Goal: Information Seeking & Learning: Learn about a topic

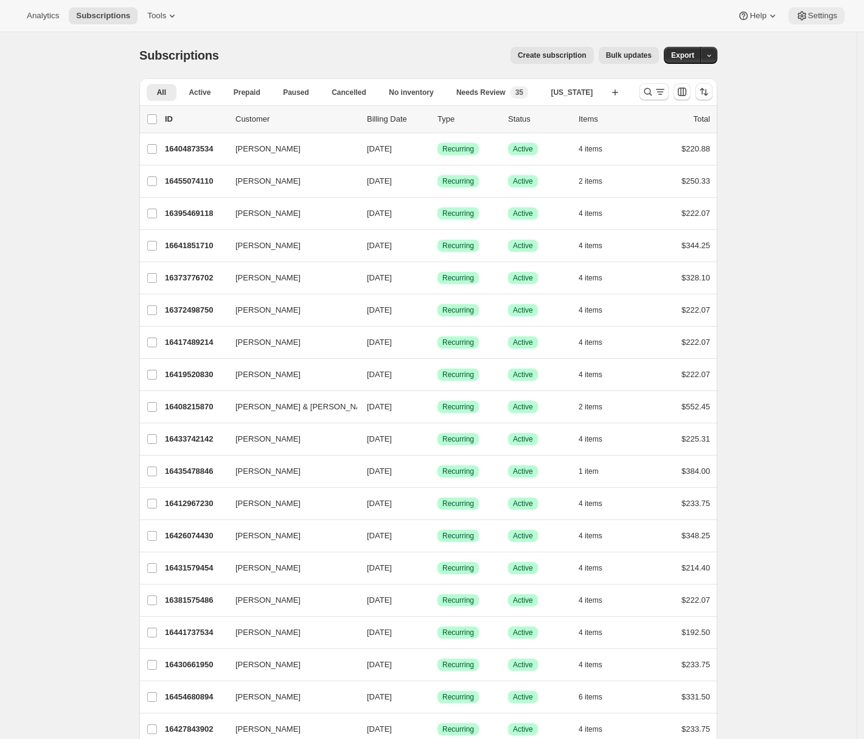
click at [814, 19] on span "Settings" at bounding box center [822, 16] width 29 height 10
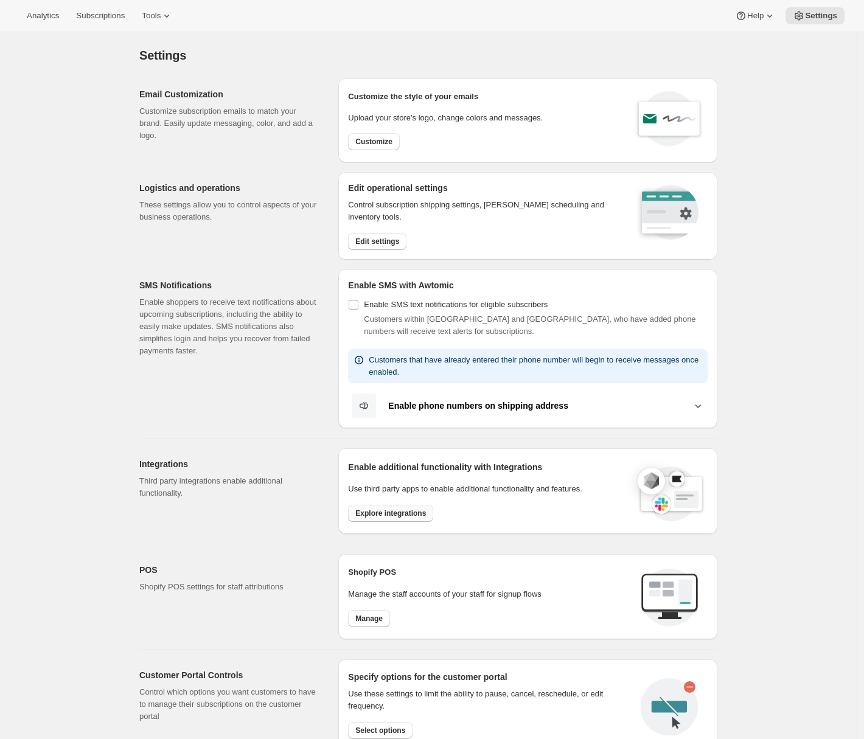
click at [386, 518] on button "Explore integrations" at bounding box center [390, 513] width 85 height 17
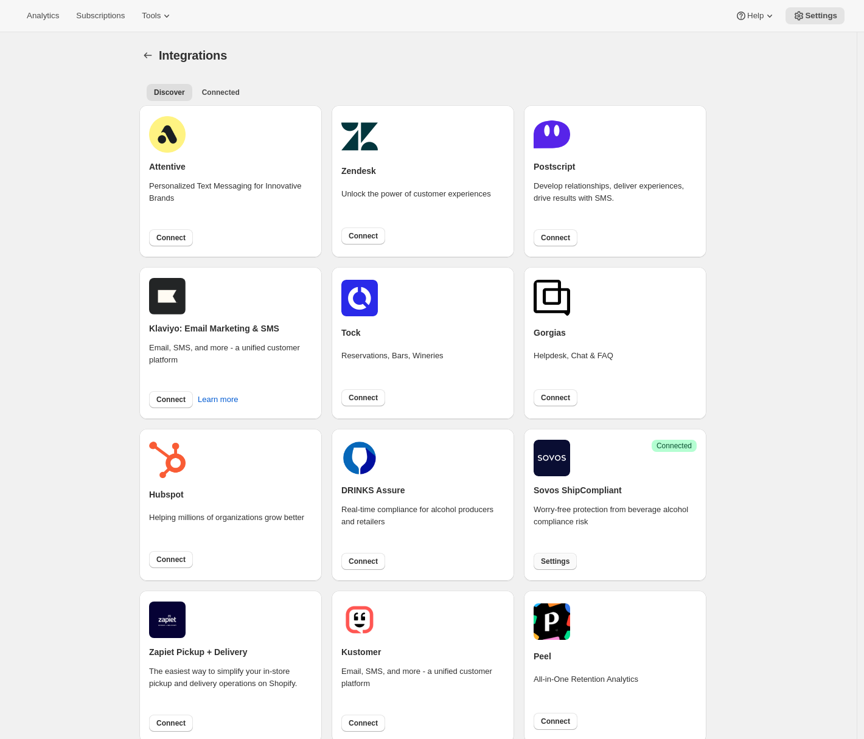
click at [563, 566] on span "Settings" at bounding box center [555, 562] width 29 height 10
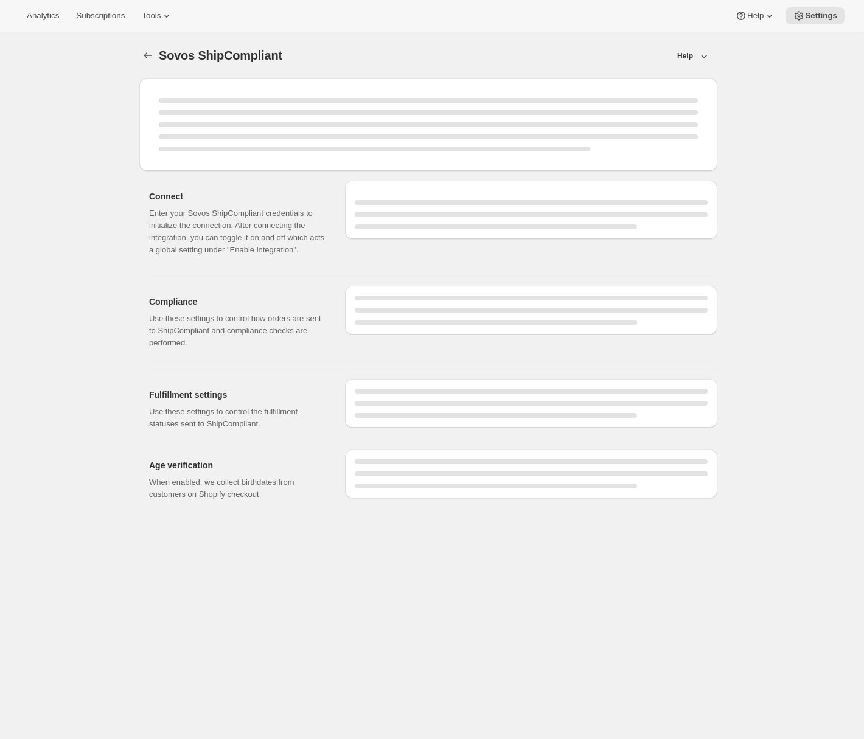
select select "WineShipping"
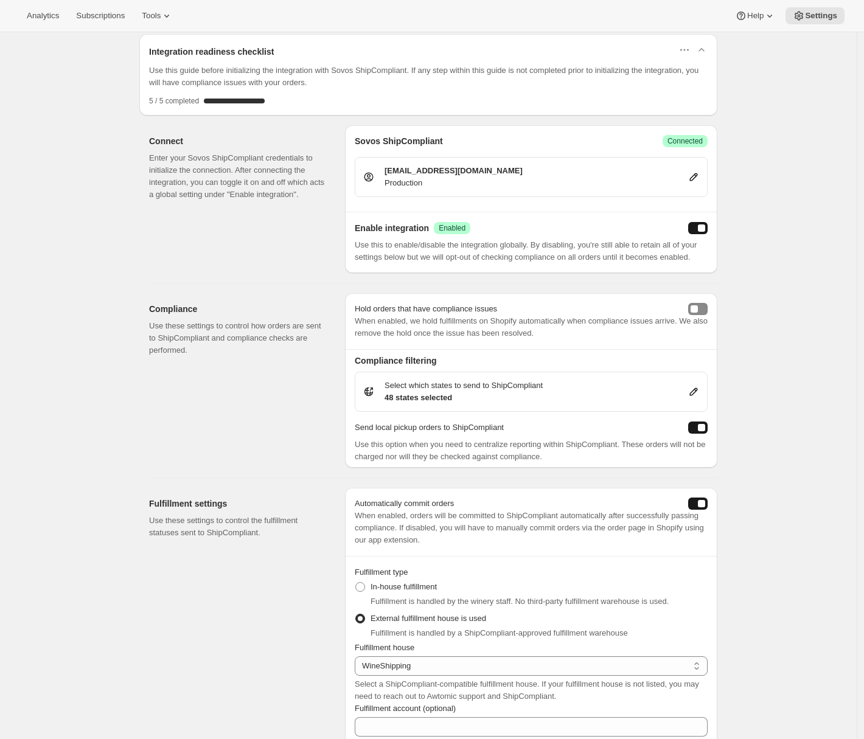
scroll to position [52, 0]
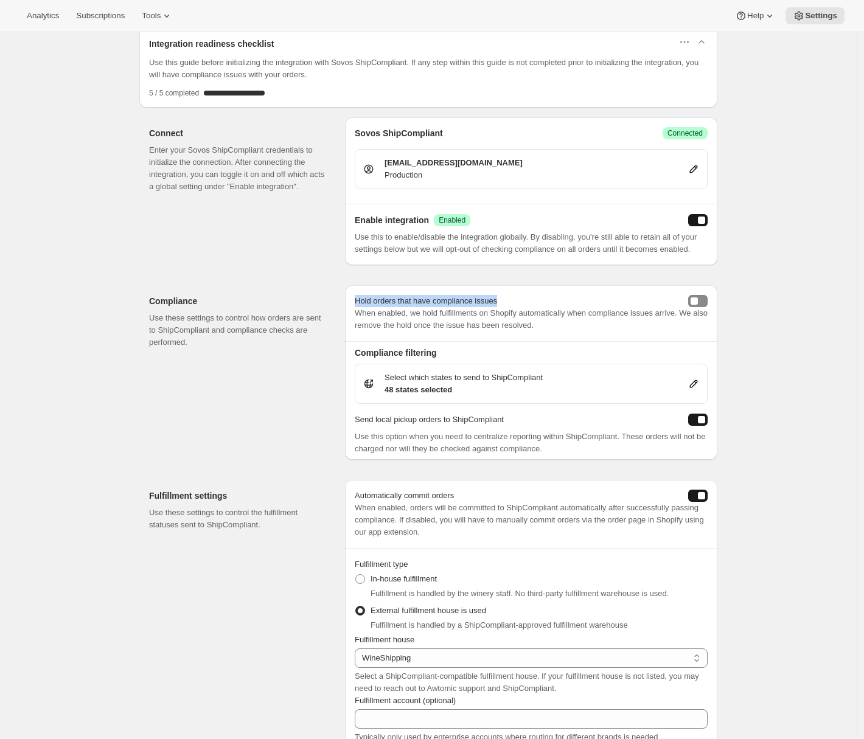
drag, startPoint x: 358, startPoint y: 313, endPoint x: 513, endPoint y: 317, distance: 155.2
click at [513, 307] on div "Hold orders that have compliance issues" at bounding box center [531, 301] width 353 height 12
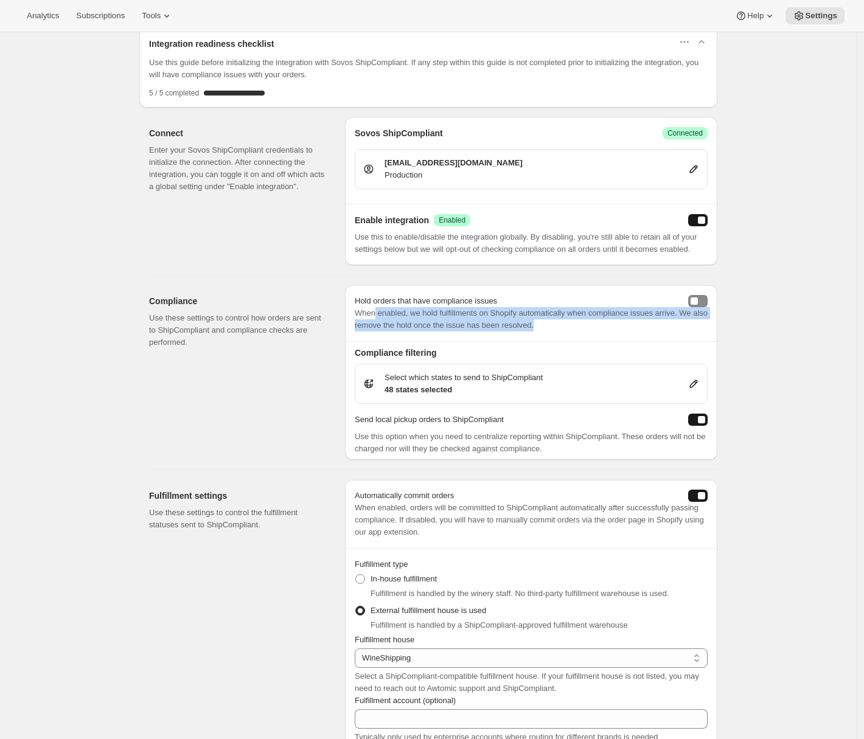
drag, startPoint x: 585, startPoint y: 337, endPoint x: 380, endPoint y: 322, distance: 206.1
click at [380, 322] on p "When enabled, we hold fulfillments on Shopify automatically when compliance iss…" at bounding box center [531, 319] width 353 height 24
click at [144, 196] on div "Connect Enter your Sovos ShipCompliant credentials to initialize the connection…" at bounding box center [428, 187] width 578 height 158
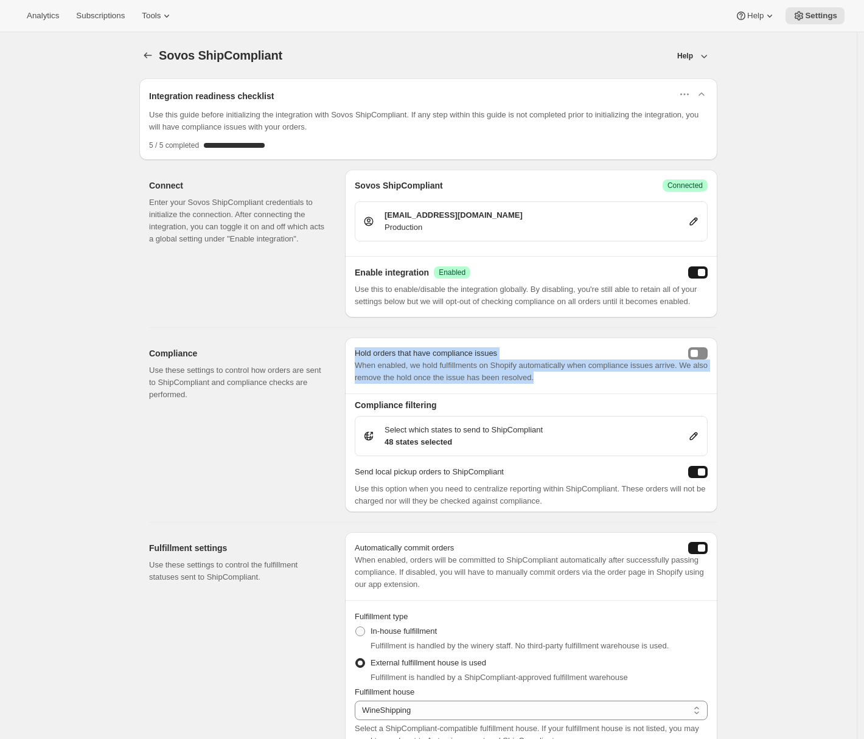
drag, startPoint x: 361, startPoint y: 366, endPoint x: 592, endPoint y: 395, distance: 233.0
click at [592, 394] on div "Hold orders that have compliance issues When enabled, we hold fulfillments on S…" at bounding box center [531, 366] width 372 height 56
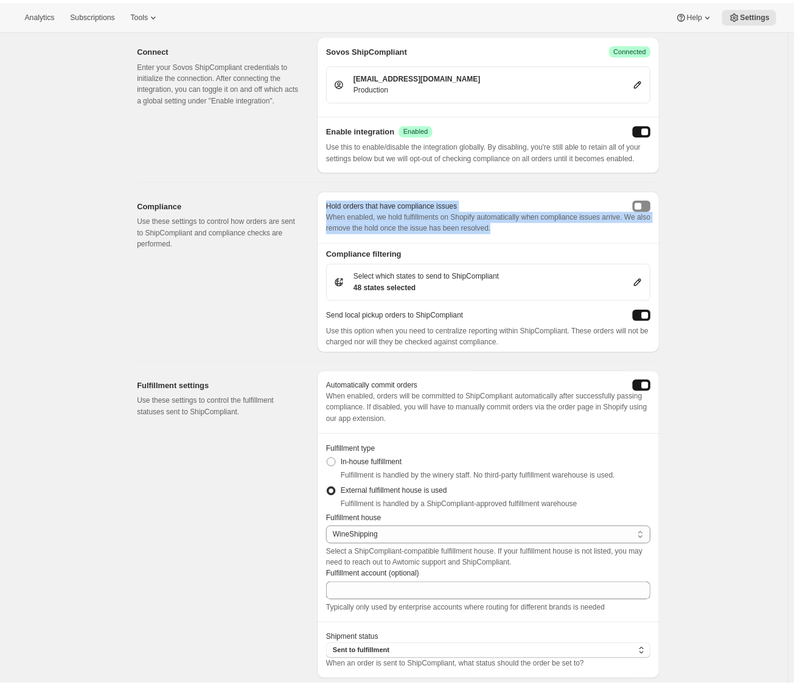
scroll to position [308, 0]
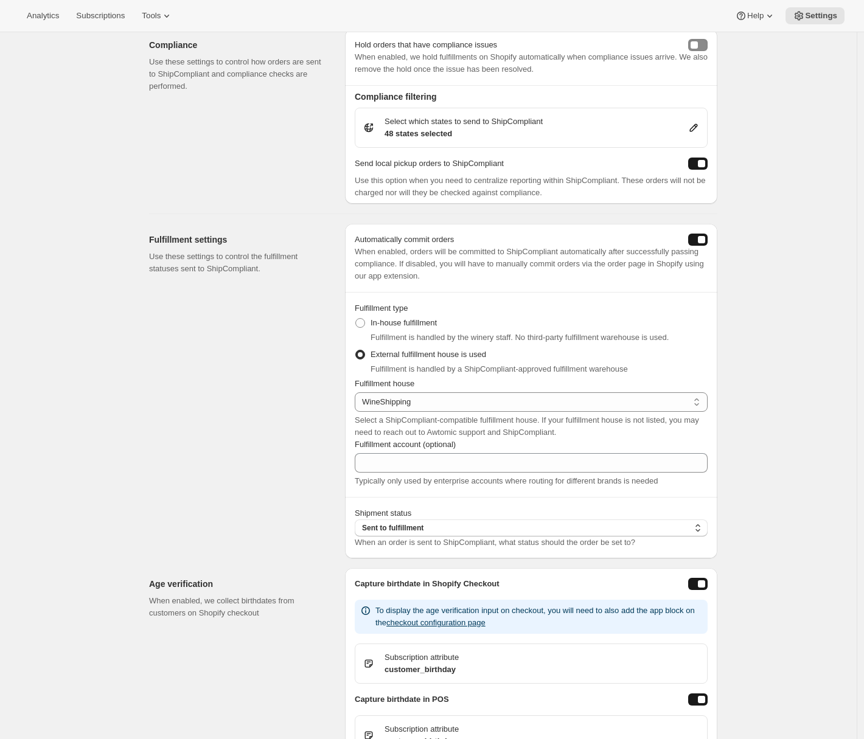
click at [280, 142] on div "Compliance Use these settings to control how orders are sent to ShipCompliant a…" at bounding box center [242, 116] width 186 height 175
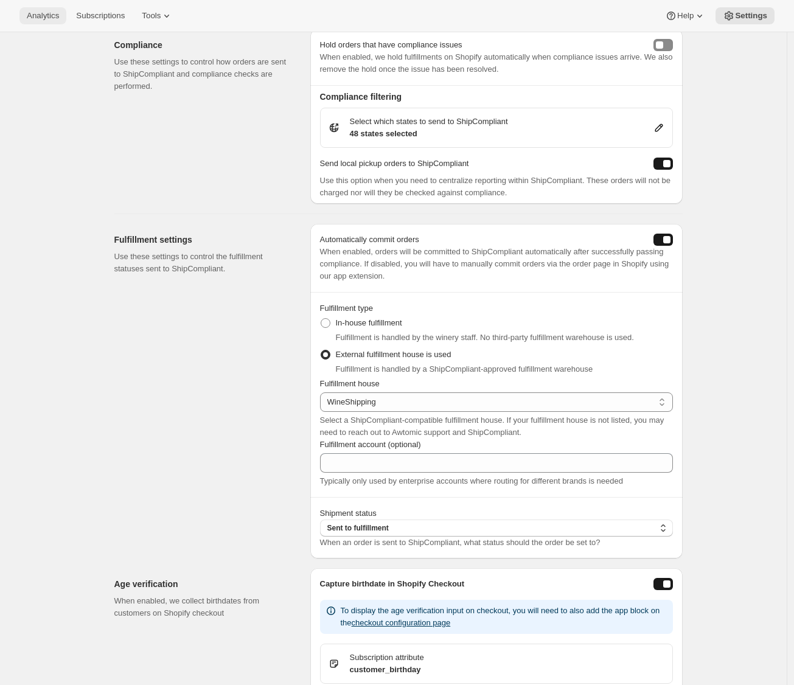
click at [58, 11] on span "Analytics" at bounding box center [43, 16] width 32 height 10
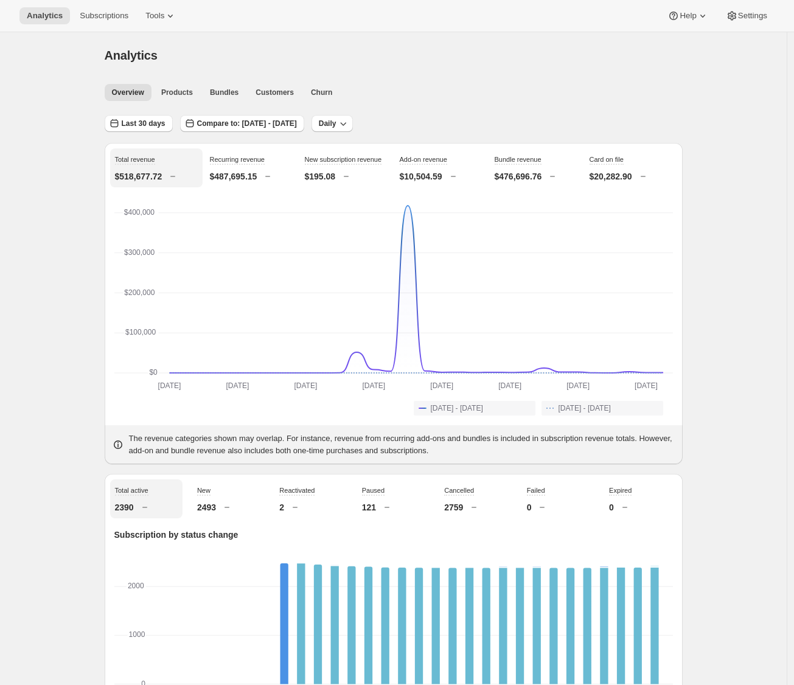
click at [105, 14] on span "Subscriptions" at bounding box center [104, 16] width 49 height 10
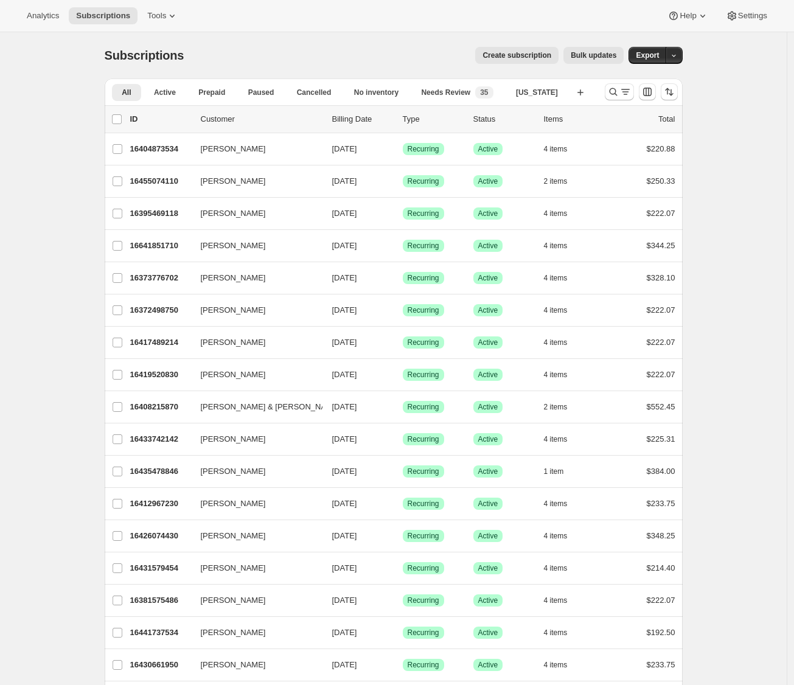
click at [175, 96] on span "Active" at bounding box center [165, 93] width 22 height 10
click at [622, 93] on icon "Search and filter results" at bounding box center [625, 92] width 12 height 12
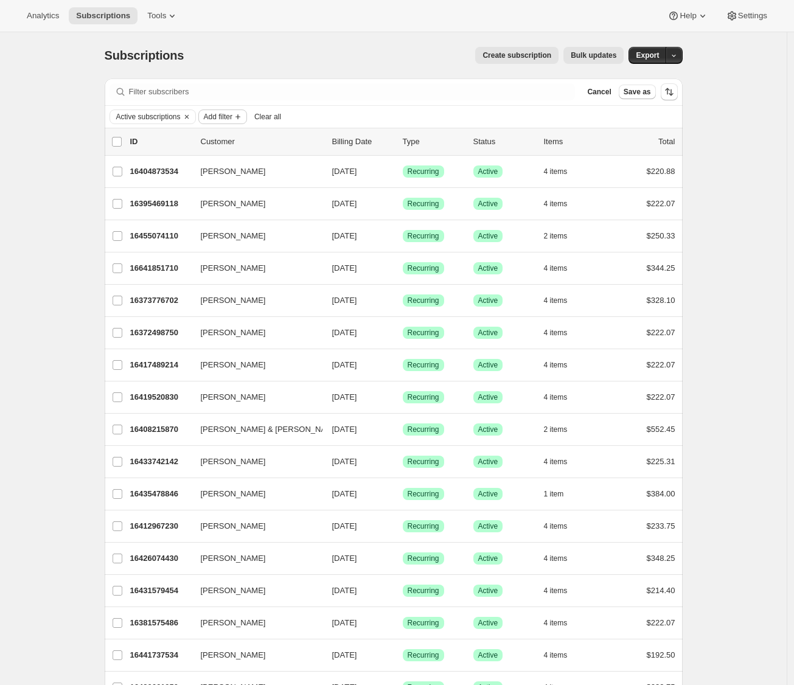
click at [227, 119] on span "Add filter" at bounding box center [218, 117] width 29 height 10
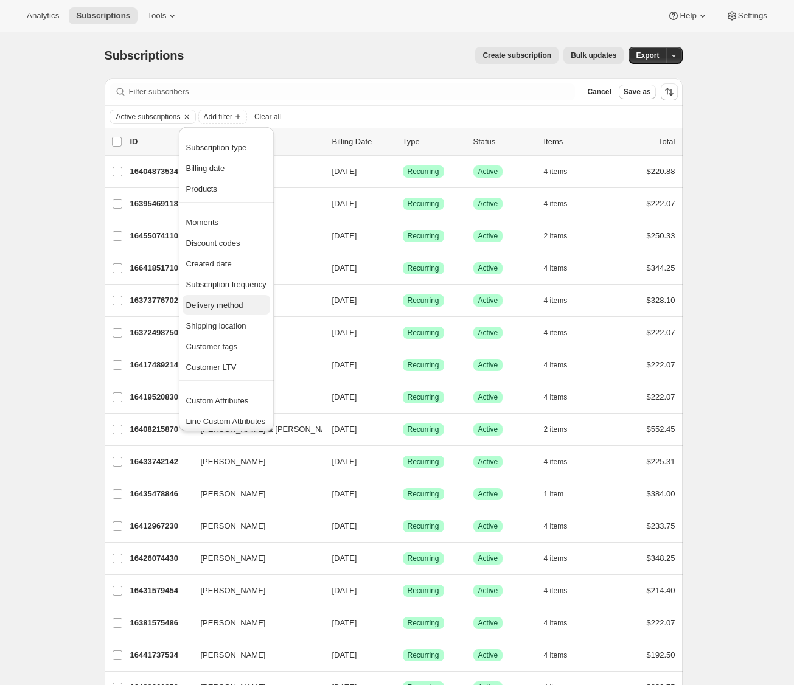
click at [223, 308] on span "Delivery method" at bounding box center [214, 305] width 57 height 9
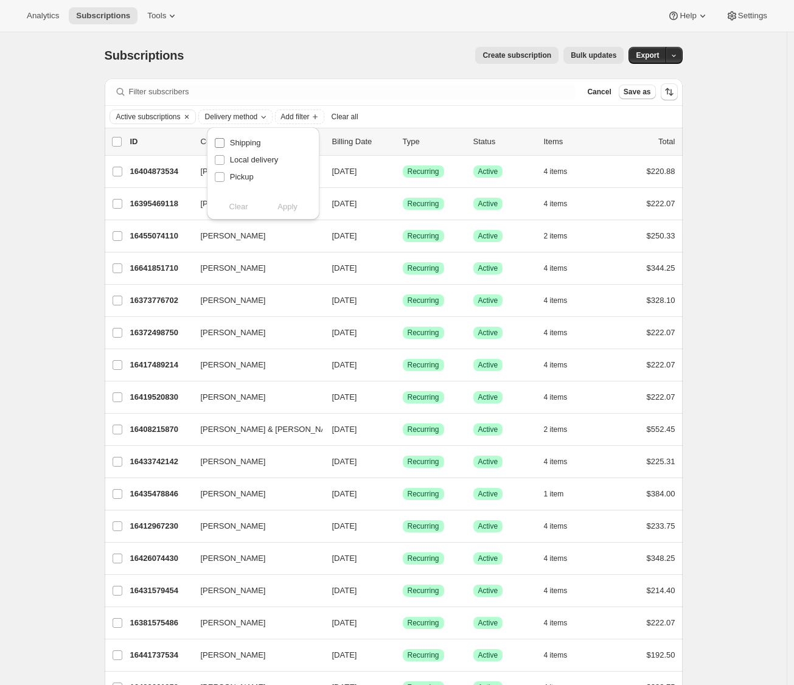
click at [237, 139] on span "Shipping" at bounding box center [245, 142] width 31 height 9
click at [224, 139] on input "Shipping" at bounding box center [220, 143] width 10 height 10
checkbox input "true"
click at [289, 209] on span "Apply" at bounding box center [287, 207] width 20 height 12
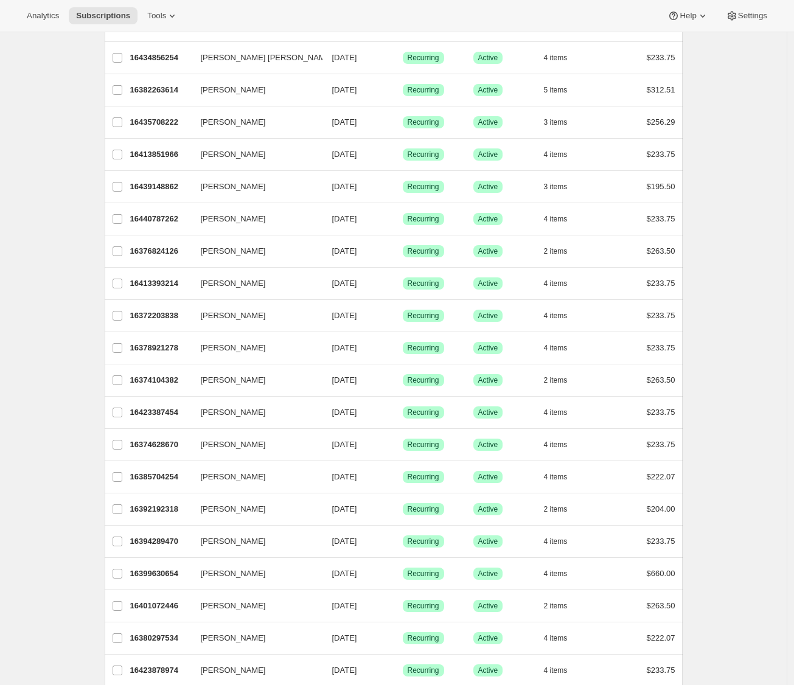
scroll to position [1159, 0]
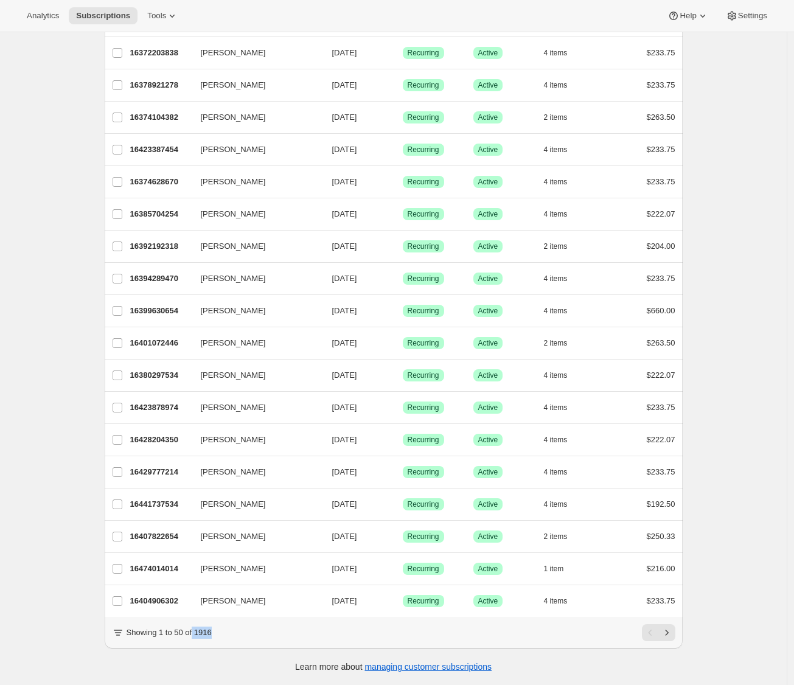
drag, startPoint x: 219, startPoint y: 633, endPoint x: 200, endPoint y: 632, distance: 18.9
click at [200, 632] on div "Showing 1 to 50 of 1916" at bounding box center [393, 632] width 563 height 17
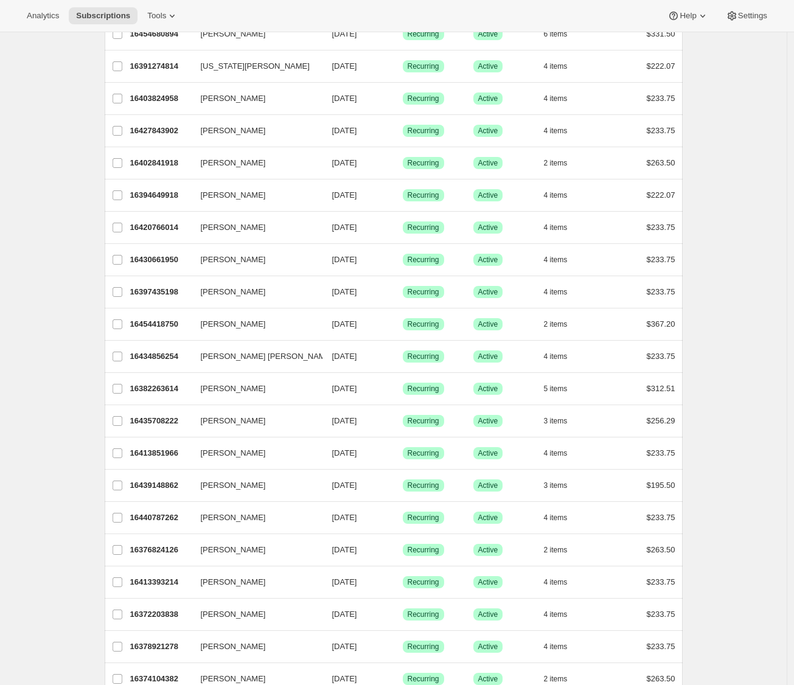
scroll to position [0, 0]
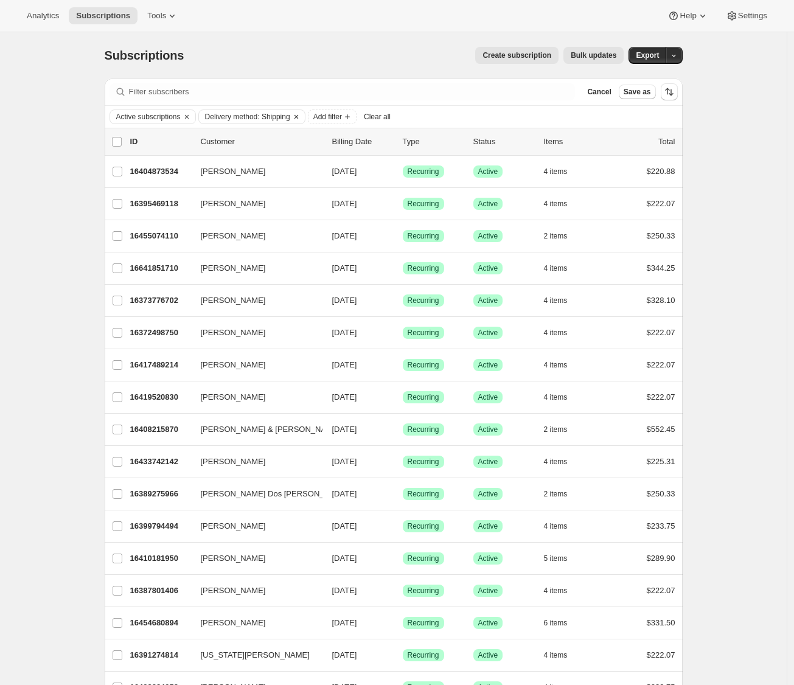
click at [290, 120] on span "Delivery method: Shipping" at bounding box center [247, 117] width 85 height 10
click at [223, 144] on input "Shipping" at bounding box center [220, 143] width 10 height 10
checkbox input "false"
click at [220, 176] on input "Pickup" at bounding box center [220, 177] width 10 height 10
checkbox input "true"
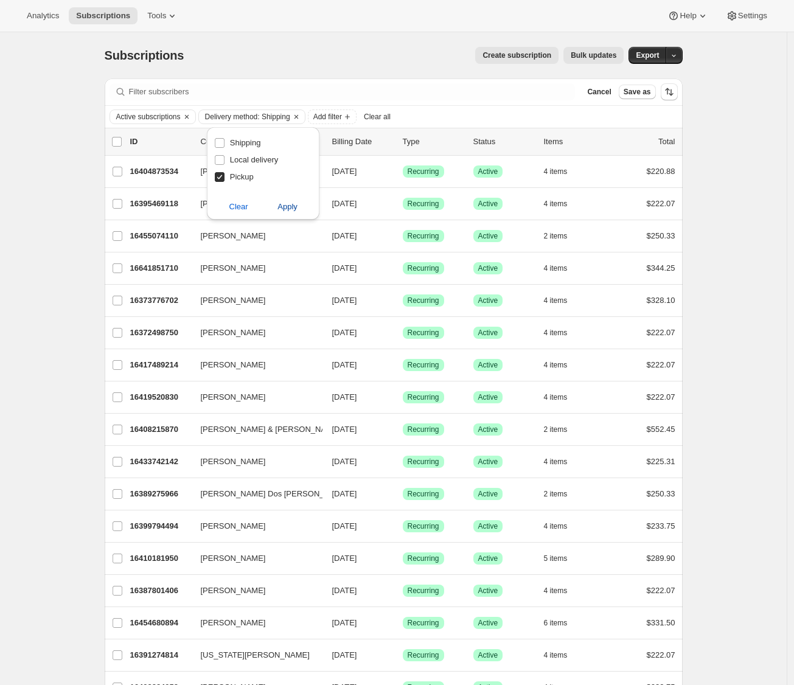
click at [291, 207] on span "Apply" at bounding box center [287, 207] width 20 height 12
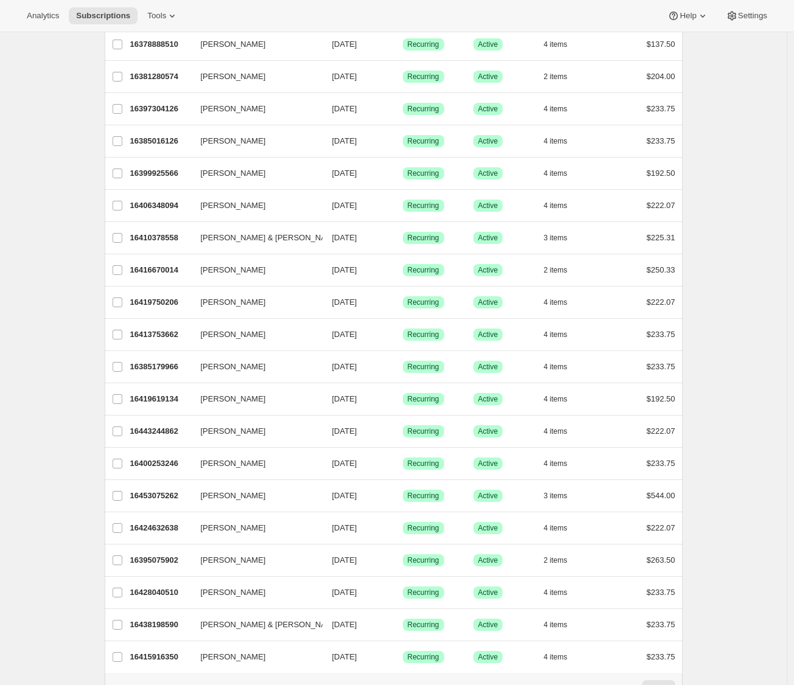
scroll to position [1159, 0]
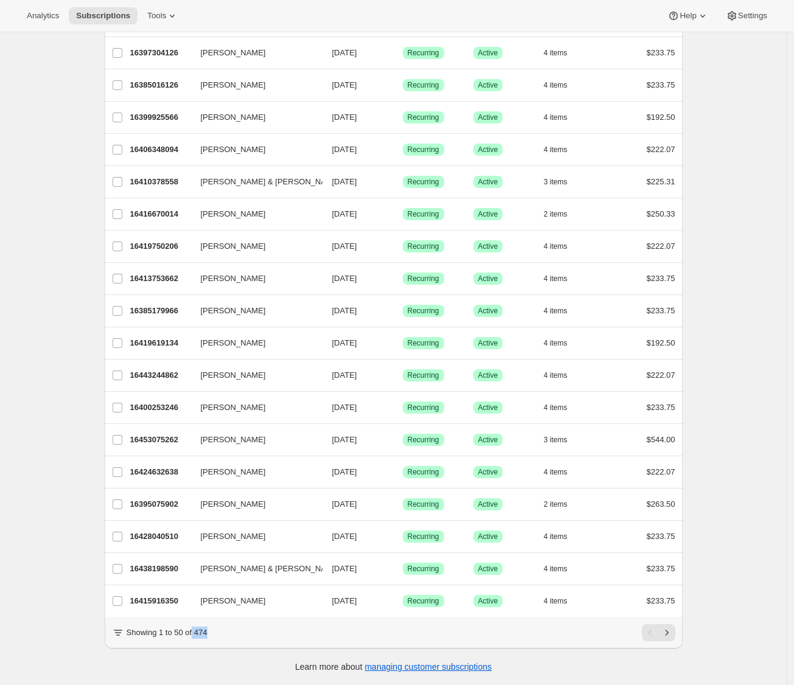
drag, startPoint x: 217, startPoint y: 631, endPoint x: 199, endPoint y: 631, distance: 17.7
click at [199, 631] on div "Showing 1 to 50 of 474" at bounding box center [393, 632] width 563 height 17
drag, startPoint x: 215, startPoint y: 635, endPoint x: 200, endPoint y: 633, distance: 15.4
click at [200, 633] on p "Showing 1 to 50 of 474" at bounding box center [167, 633] width 81 height 12
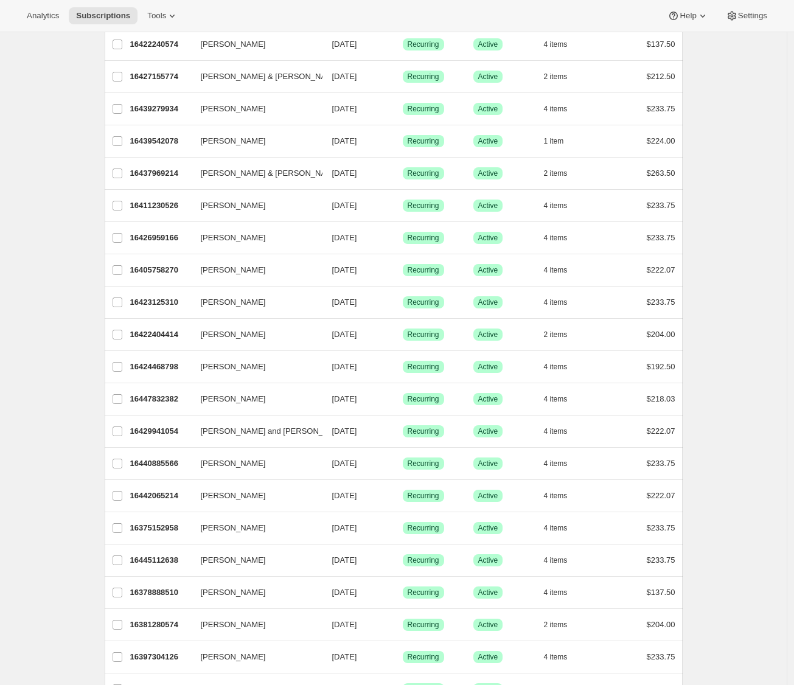
scroll to position [0, 0]
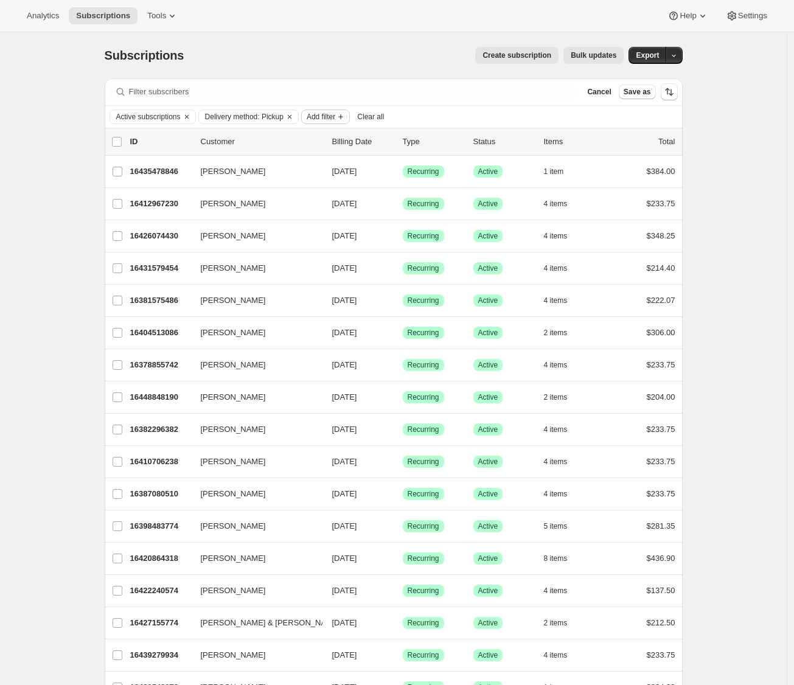
click at [335, 113] on span "Add filter" at bounding box center [321, 117] width 29 height 10
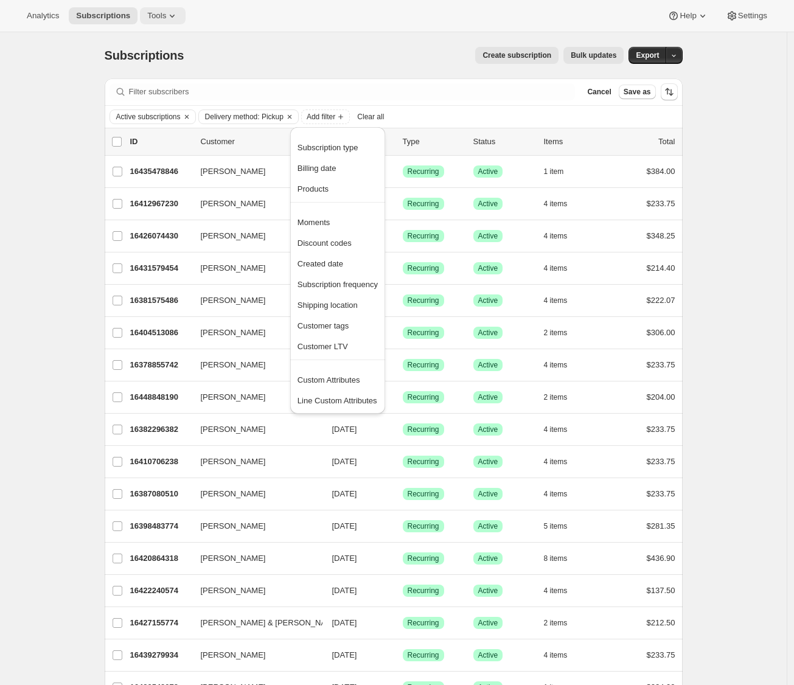
click at [165, 19] on span "Tools" at bounding box center [156, 16] width 19 height 10
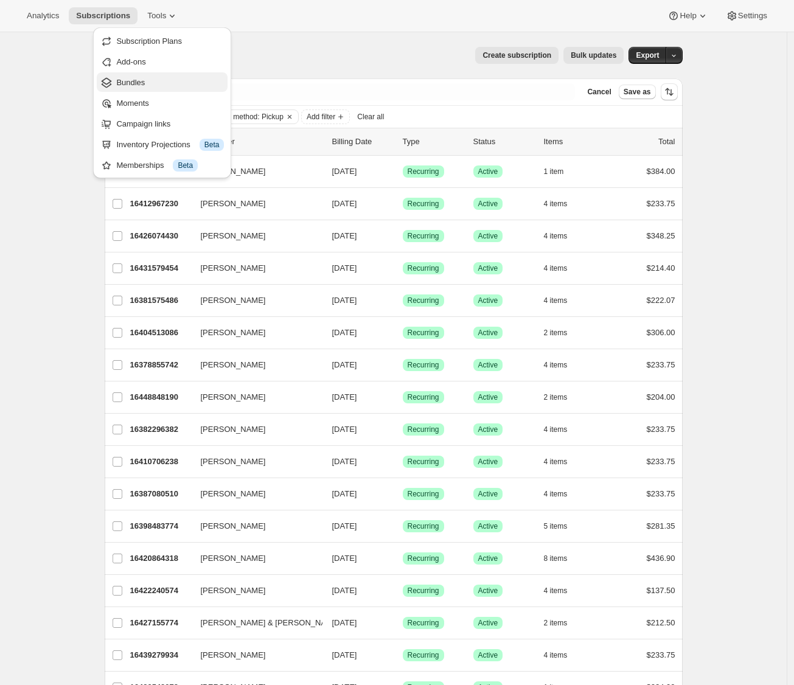
click at [147, 85] on span "Bundles" at bounding box center [170, 83] width 108 height 12
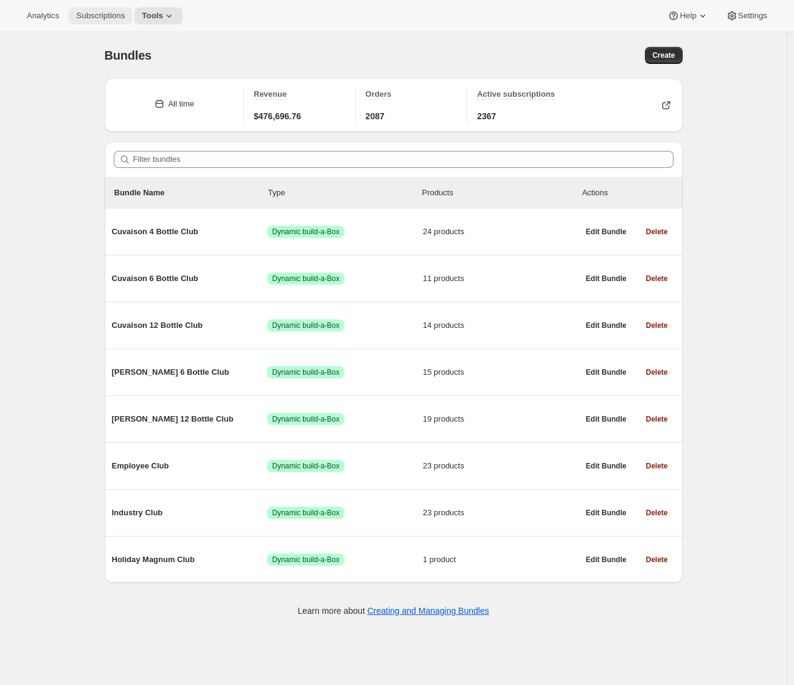
click at [105, 18] on span "Subscriptions" at bounding box center [100, 16] width 49 height 10
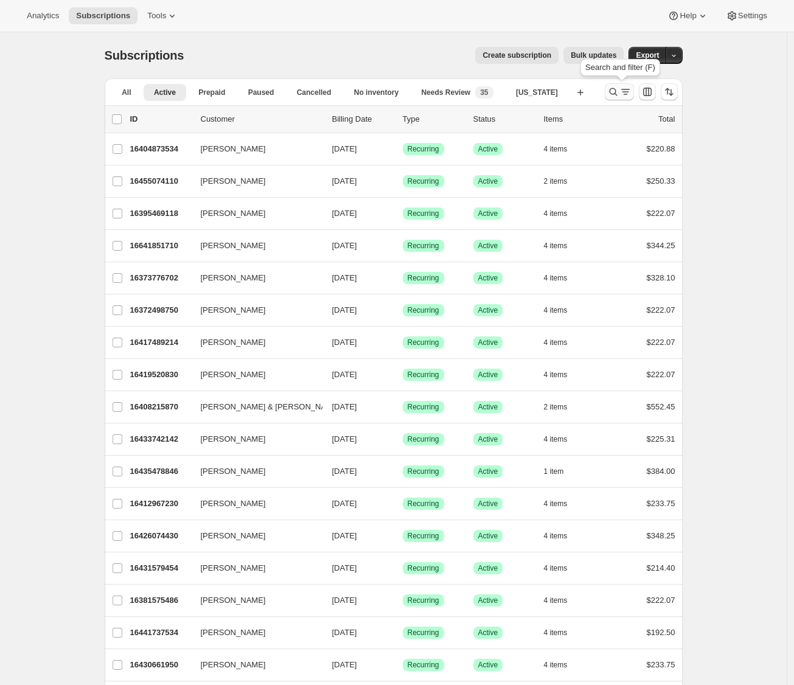
click at [630, 91] on icon "Search and filter results" at bounding box center [625, 92] width 12 height 12
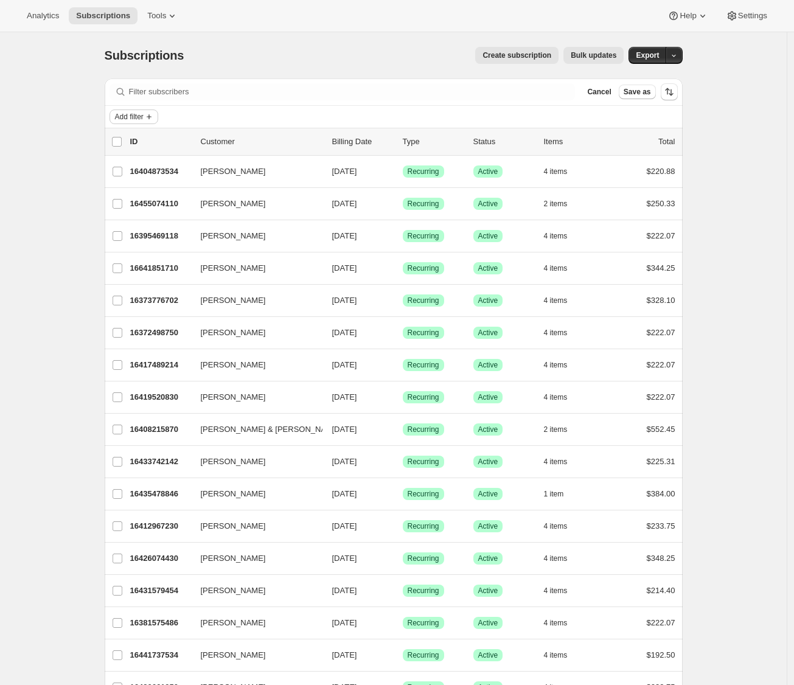
click at [144, 117] on span "Add filter" at bounding box center [129, 117] width 29 height 10
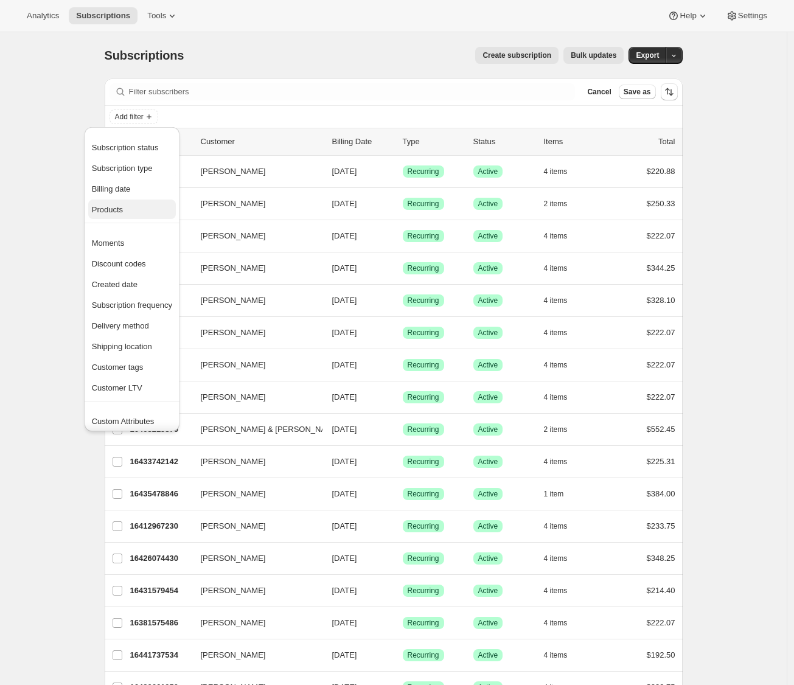
click at [132, 204] on span "Products" at bounding box center [132, 210] width 80 height 12
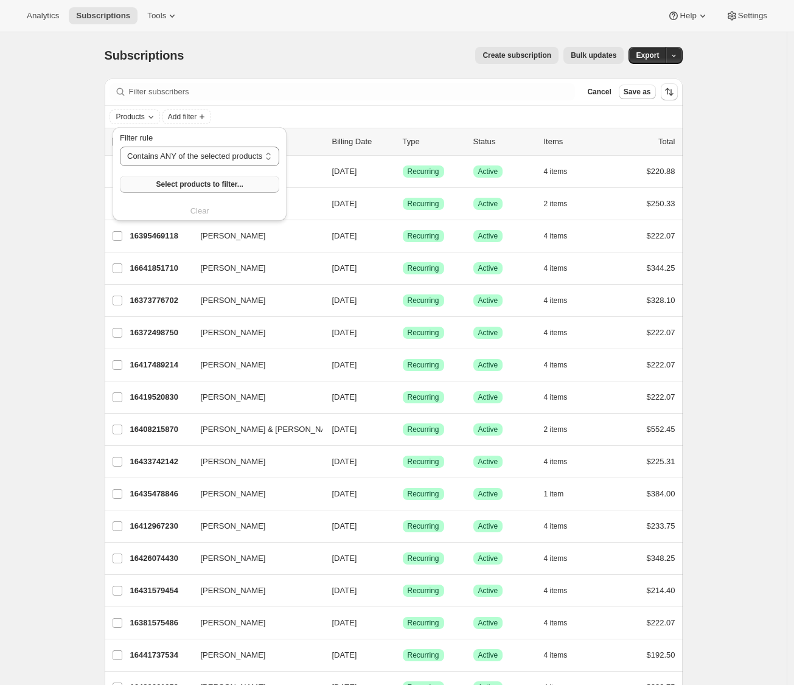
click at [178, 186] on span "Select products to filter..." at bounding box center [199, 184] width 87 height 10
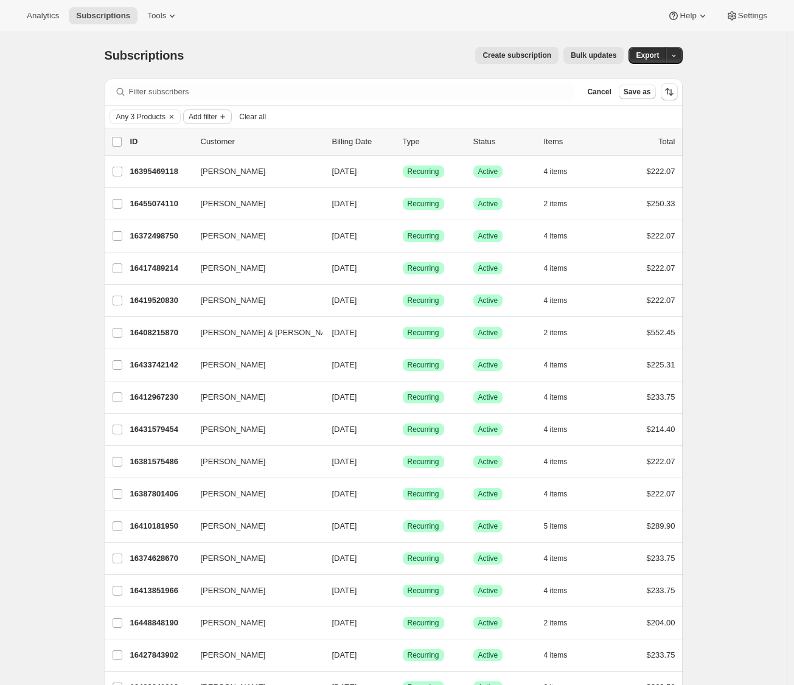
click at [217, 115] on span "Add filter" at bounding box center [203, 117] width 29 height 10
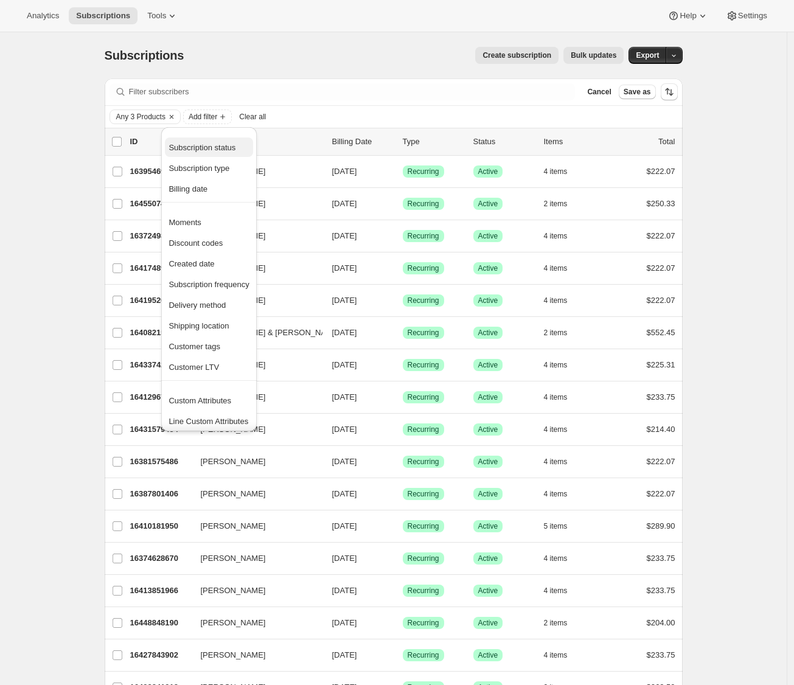
click at [215, 146] on span "Subscription status" at bounding box center [202, 147] width 67 height 9
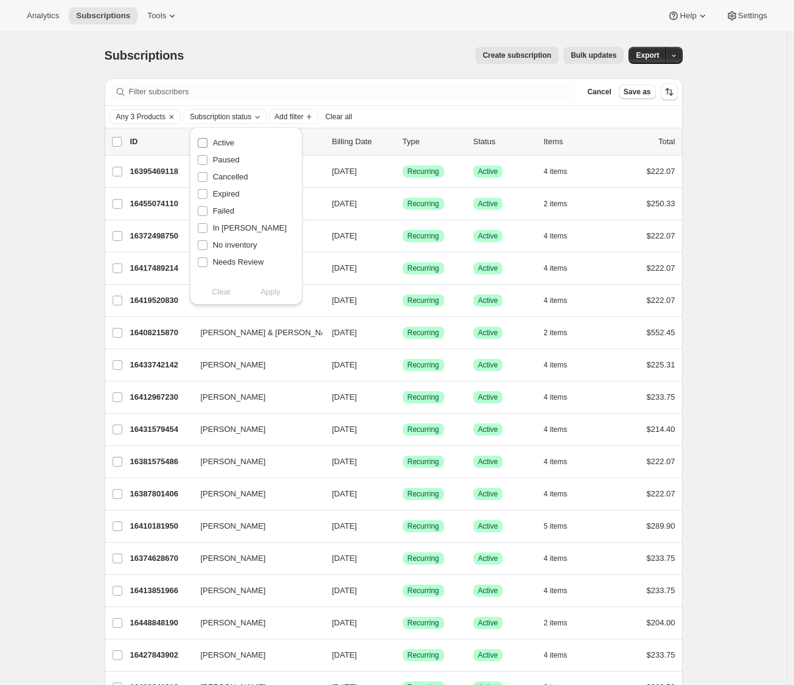
click at [209, 143] on label "Active" at bounding box center [215, 142] width 37 height 17
click at [207, 143] on input "Active" at bounding box center [203, 143] width 10 height 10
checkbox input "true"
click at [268, 291] on span "Apply" at bounding box center [270, 292] width 20 height 12
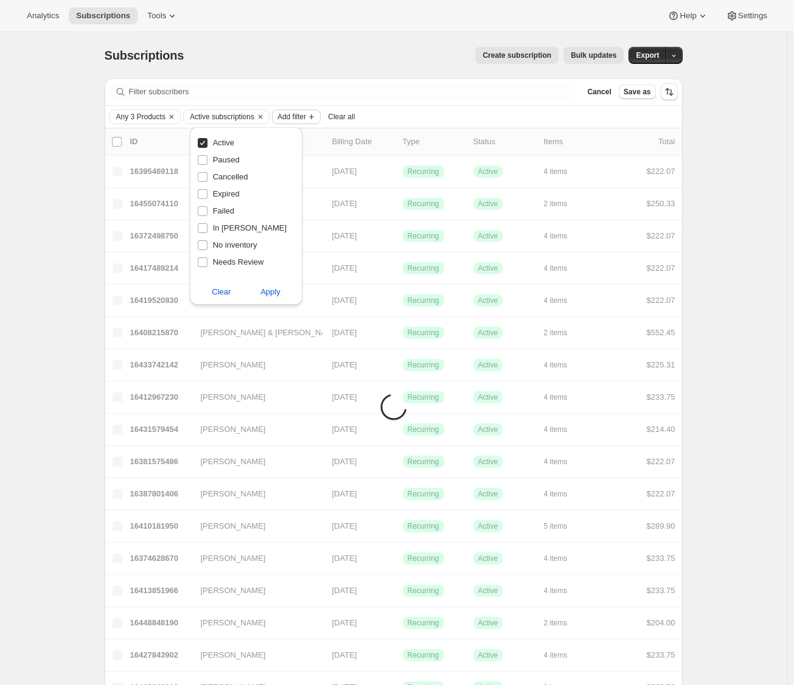
click at [306, 118] on span "Add filter" at bounding box center [291, 117] width 29 height 10
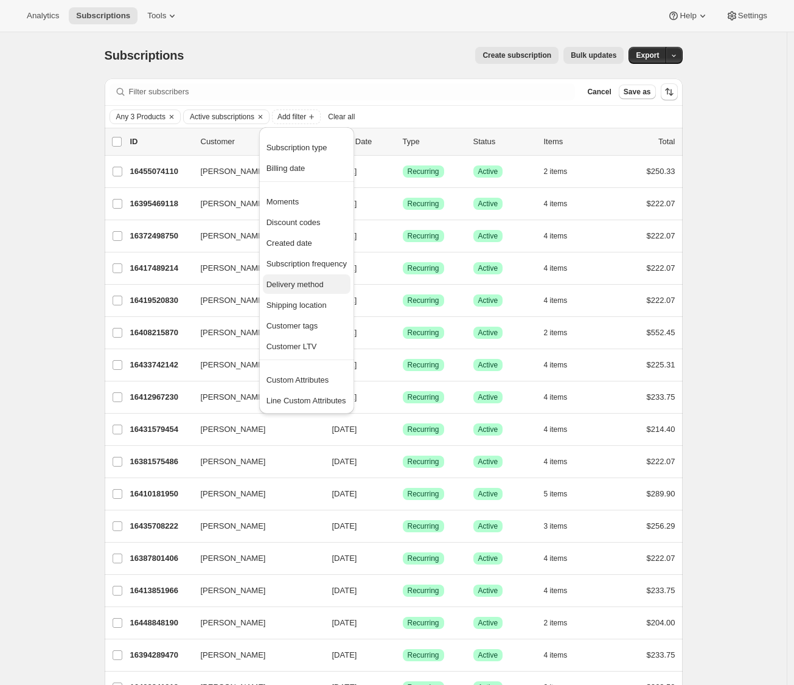
click at [310, 287] on span "Delivery method" at bounding box center [294, 284] width 57 height 9
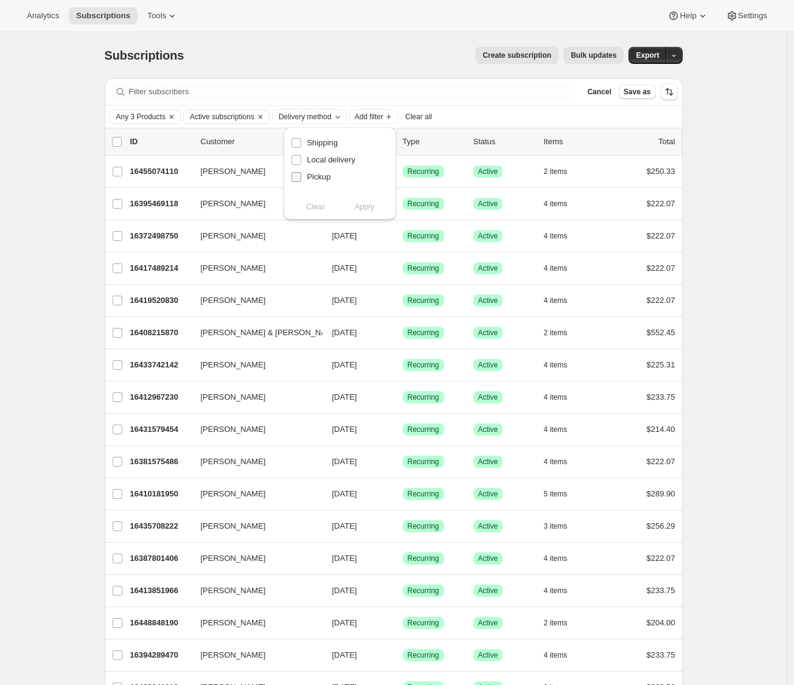
click at [313, 177] on span "Pickup" at bounding box center [319, 176] width 24 height 9
click at [301, 177] on input "Pickup" at bounding box center [296, 177] width 10 height 10
checkbox input "true"
click at [362, 207] on span "Apply" at bounding box center [365, 207] width 20 height 12
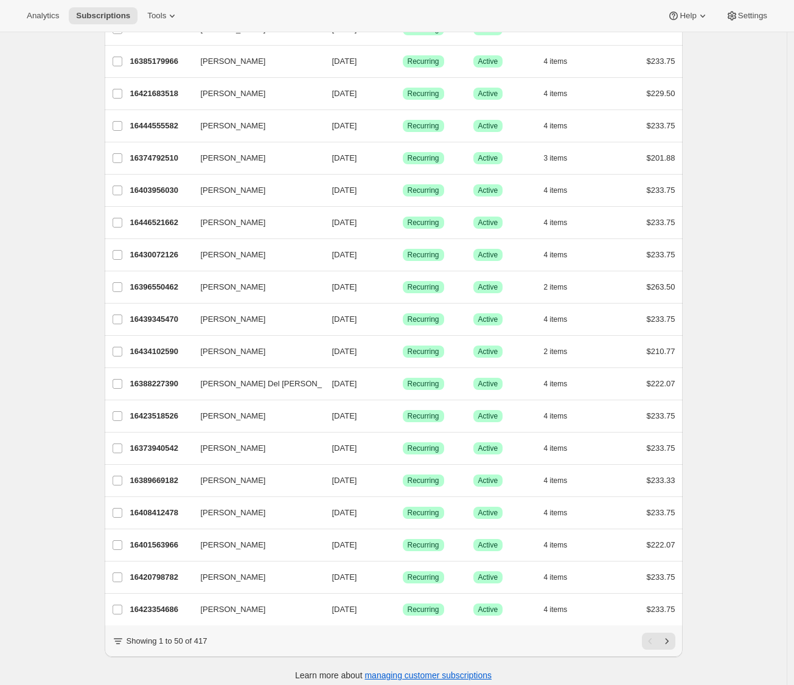
scroll to position [1159, 0]
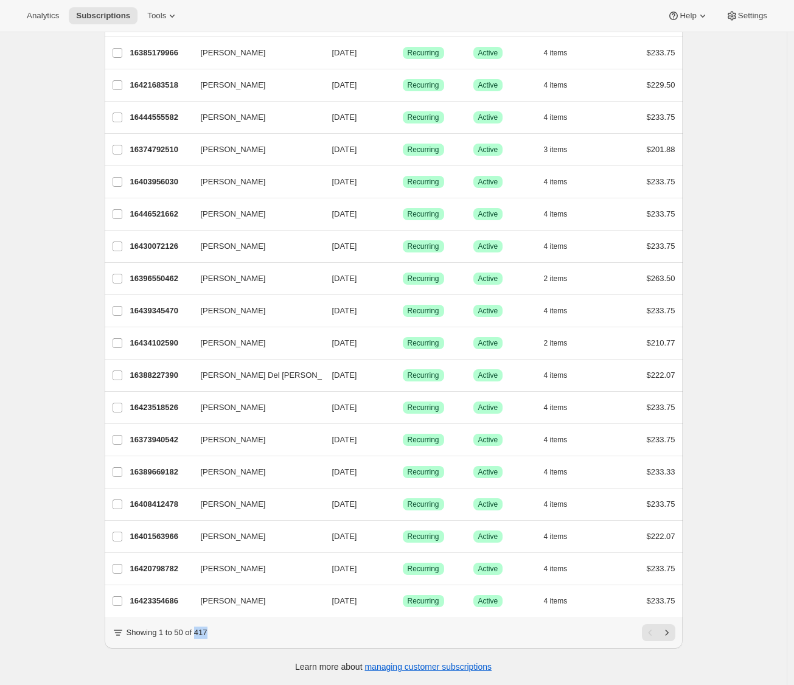
drag, startPoint x: 201, startPoint y: 636, endPoint x: 215, endPoint y: 636, distance: 14.6
click at [215, 636] on div "Showing 1 to 50 of 417" at bounding box center [393, 632] width 563 height 17
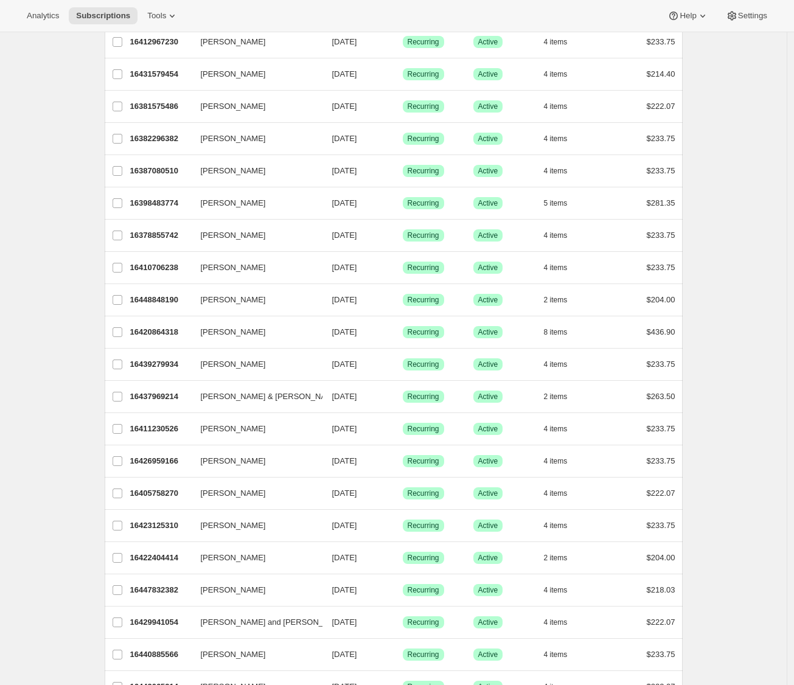
scroll to position [0, 0]
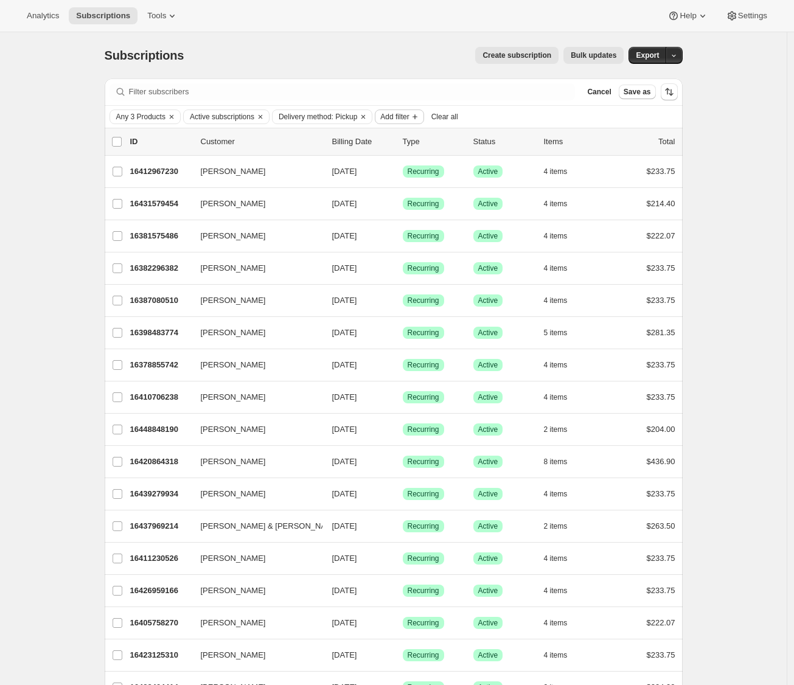
click at [409, 118] on span "Add filter" at bounding box center [394, 117] width 29 height 10
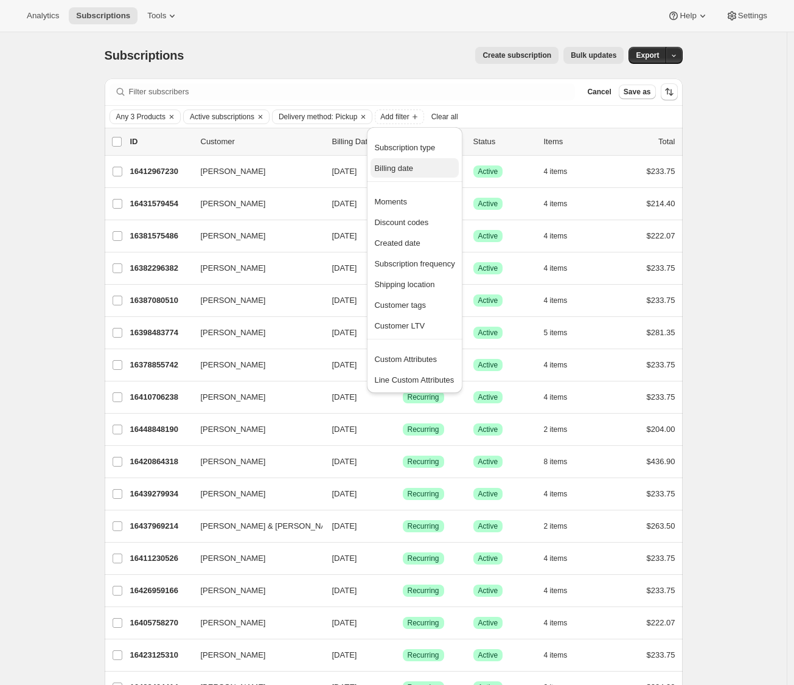
click at [405, 169] on span "Billing date" at bounding box center [393, 168] width 39 height 9
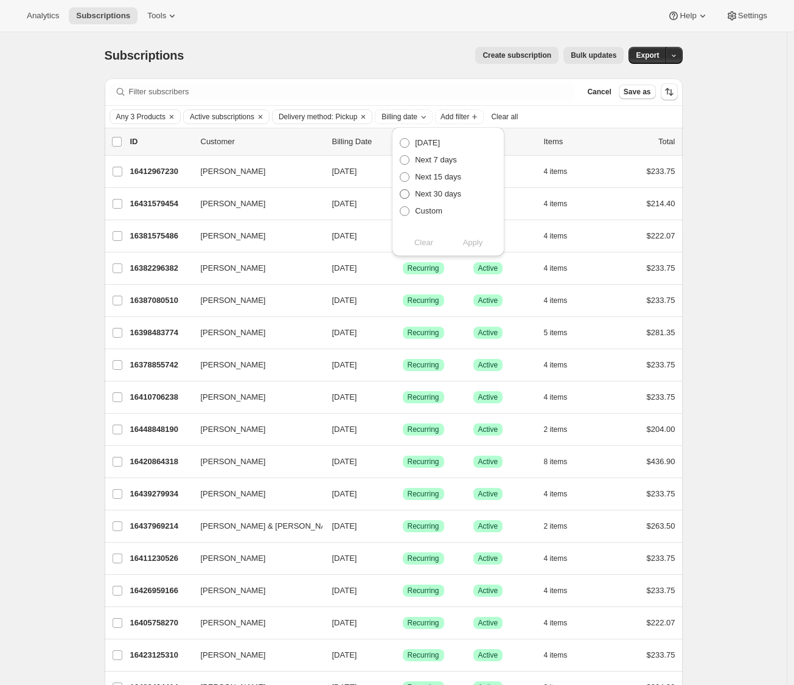
click at [415, 195] on span "Next 30 days" at bounding box center [438, 193] width 46 height 9
click at [400, 190] on input "Next 30 days" at bounding box center [400, 189] width 1 height 1
radio input "true"
click at [476, 246] on span "Apply" at bounding box center [473, 243] width 20 height 12
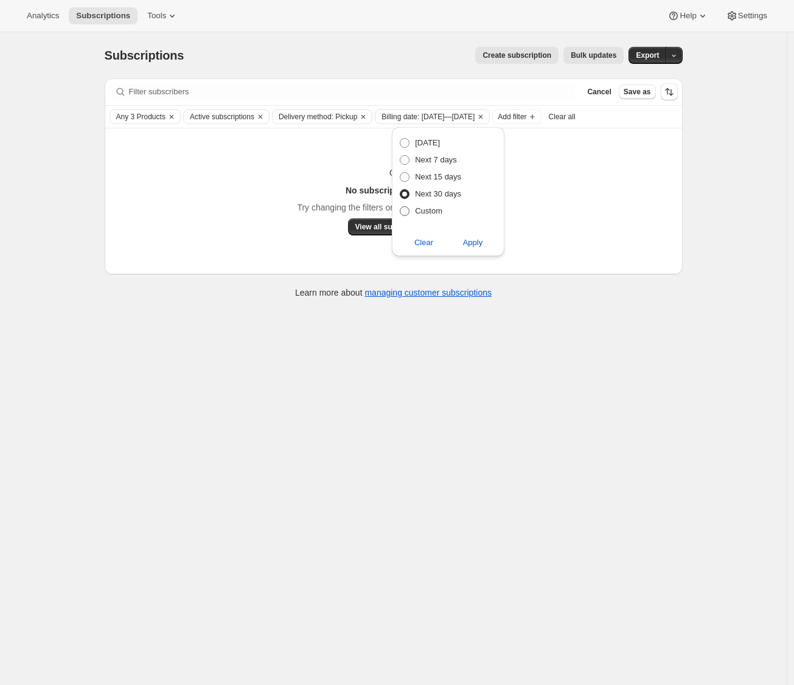
drag, startPoint x: 414, startPoint y: 211, endPoint x: 419, endPoint y: 217, distance: 7.8
click at [414, 211] on label "Custom" at bounding box center [420, 211] width 43 height 17
click at [400, 207] on input "Custom" at bounding box center [400, 206] width 1 height 1
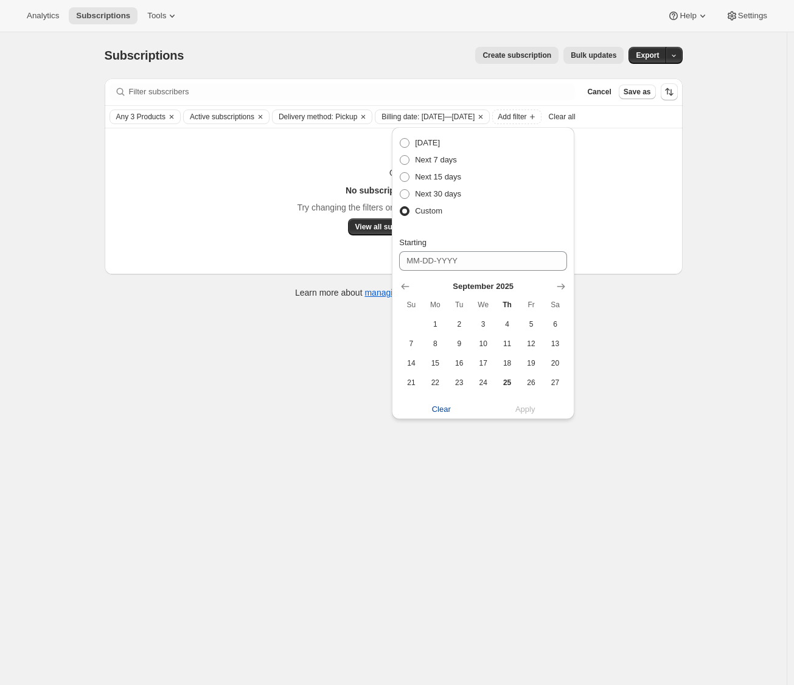
click at [448, 406] on span "Clear" at bounding box center [441, 409] width 19 height 12
radio input "false"
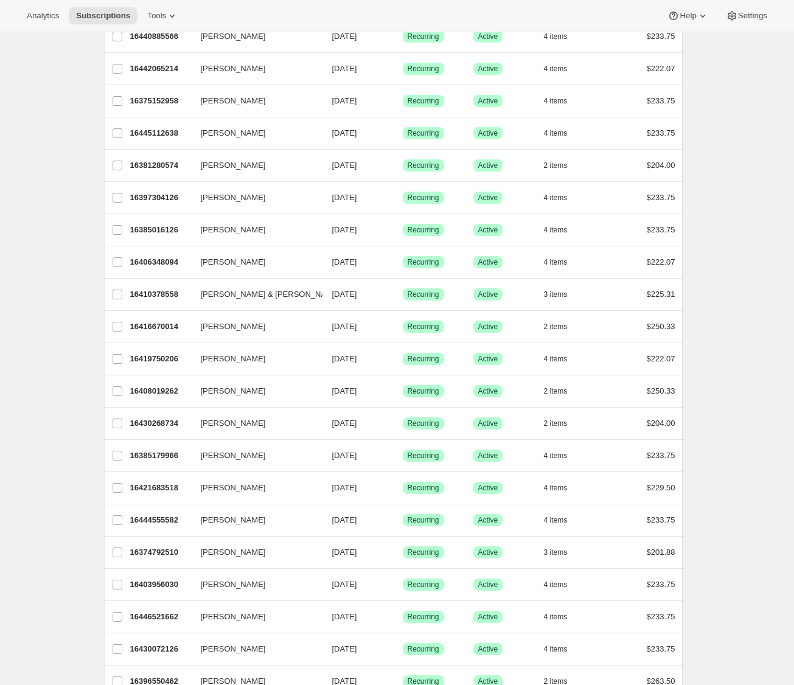
scroll to position [1159, 0]
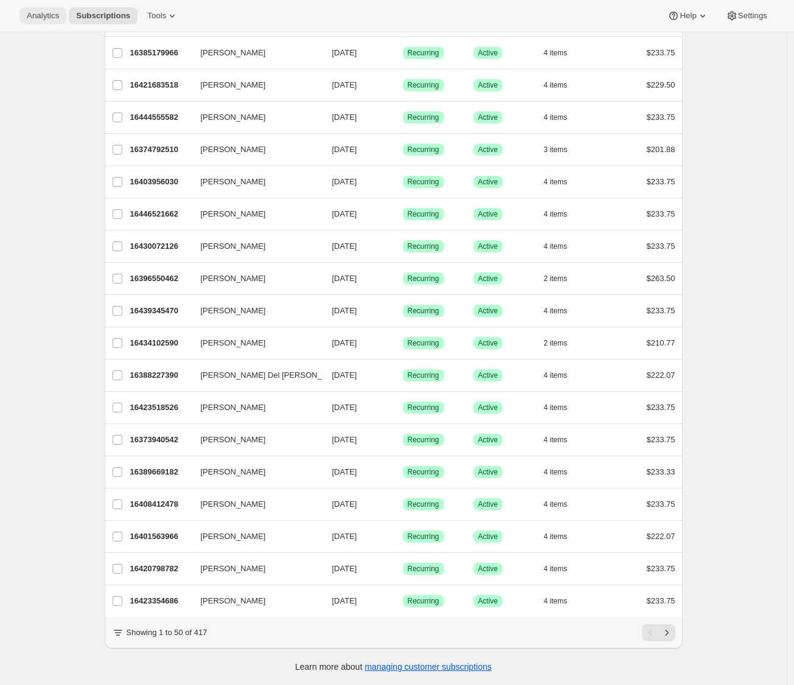
click at [43, 12] on span "Analytics" at bounding box center [43, 16] width 32 height 10
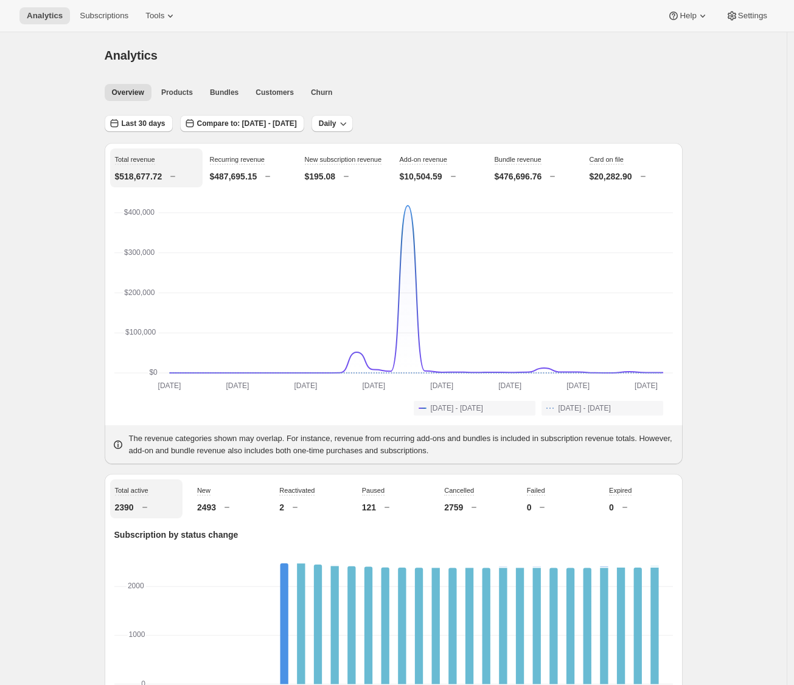
click at [157, 126] on span "Last 30 days" at bounding box center [144, 124] width 44 height 10
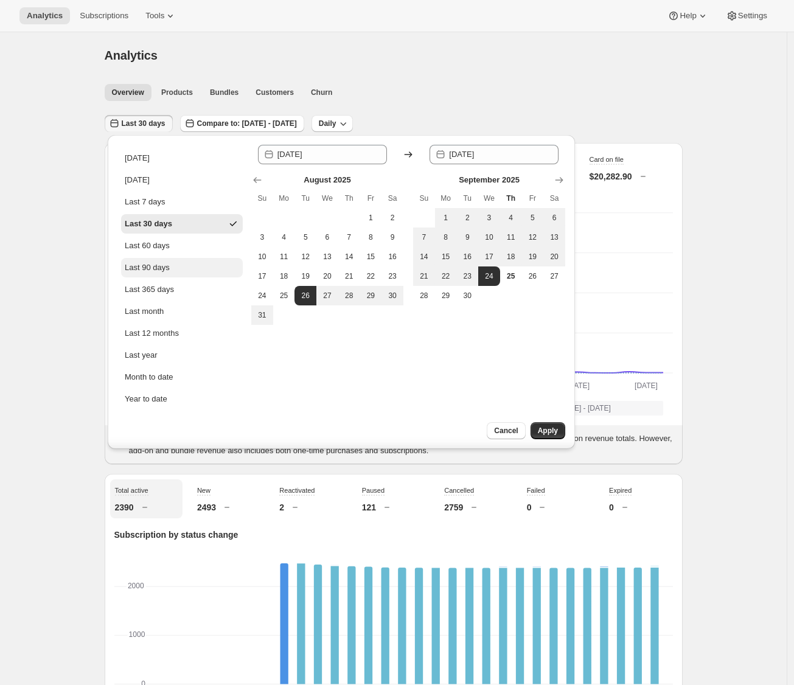
click at [173, 263] on button "Last 90 days" at bounding box center [182, 267] width 122 height 19
type input "[DATE]"
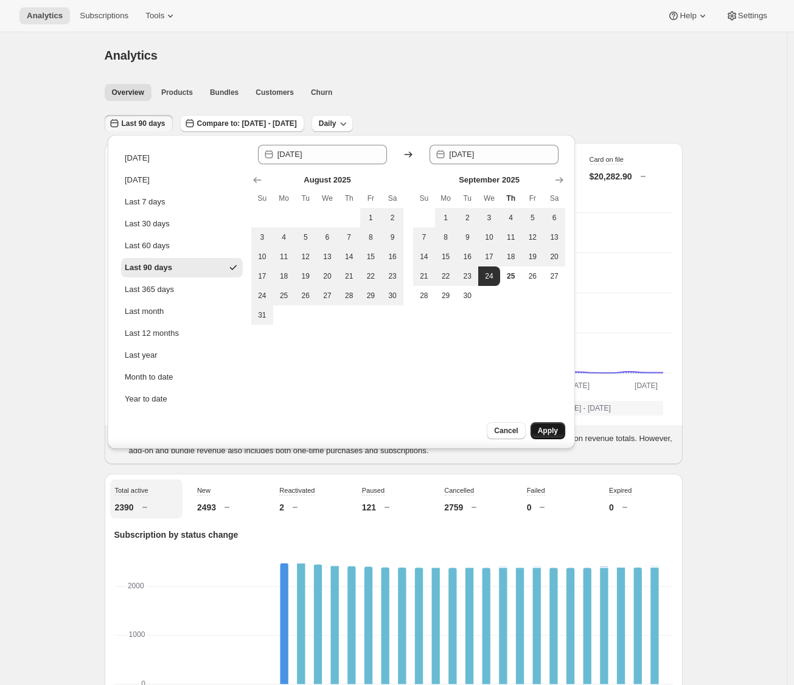
click at [546, 433] on span "Apply" at bounding box center [548, 431] width 20 height 10
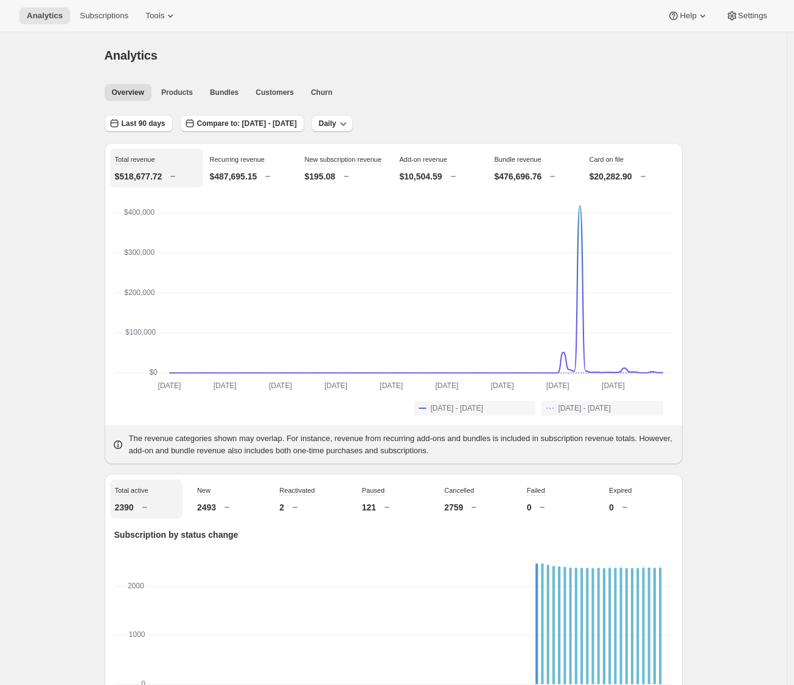
click at [426, 178] on p "$10,504.59" at bounding box center [421, 176] width 43 height 12
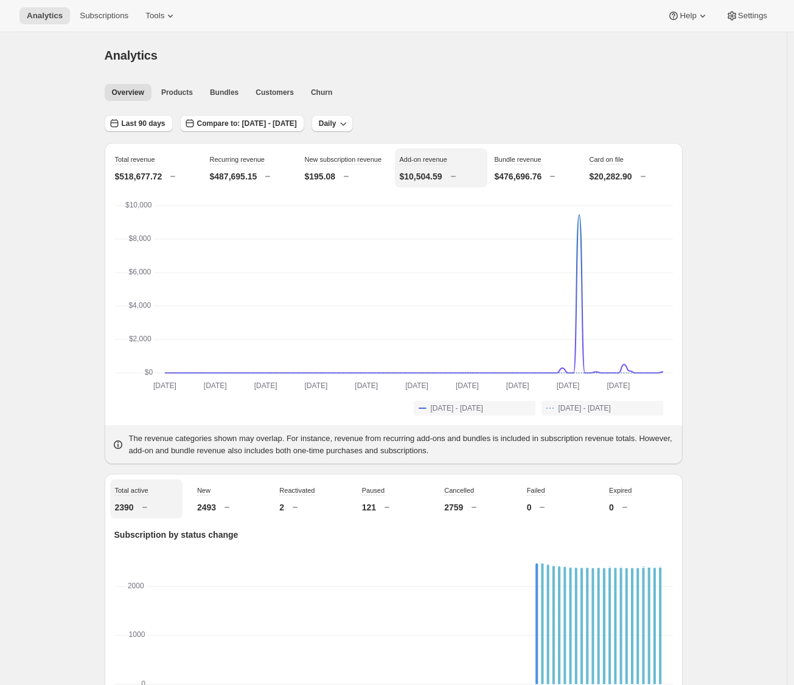
click at [147, 171] on p "$518,677.72" at bounding box center [138, 176] width 47 height 12
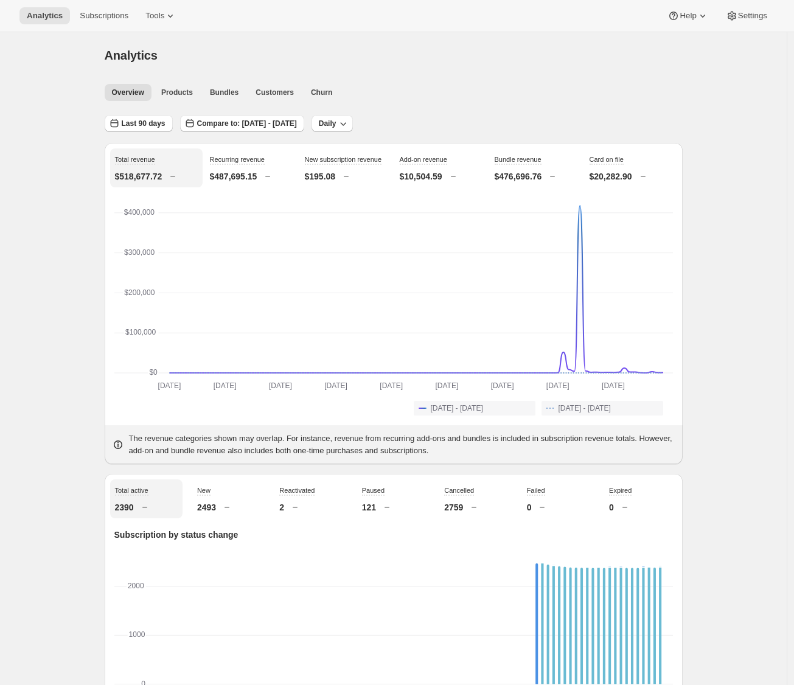
drag, startPoint x: 60, startPoint y: 156, endPoint x: 115, endPoint y: 135, distance: 59.1
click at [145, 122] on span "Last 90 days" at bounding box center [144, 124] width 44 height 10
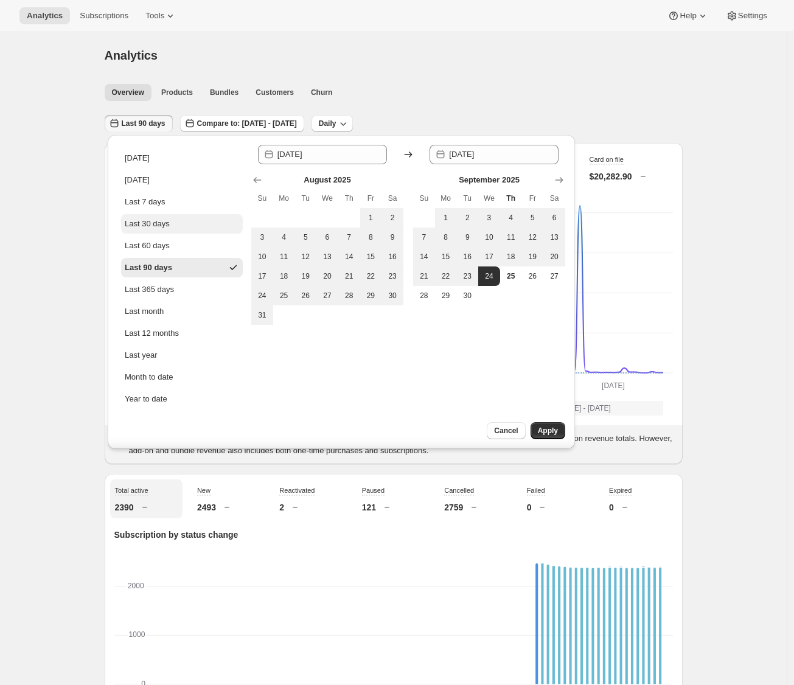
click at [169, 225] on div "Last 30 days" at bounding box center [147, 224] width 45 height 12
type input "[DATE]"
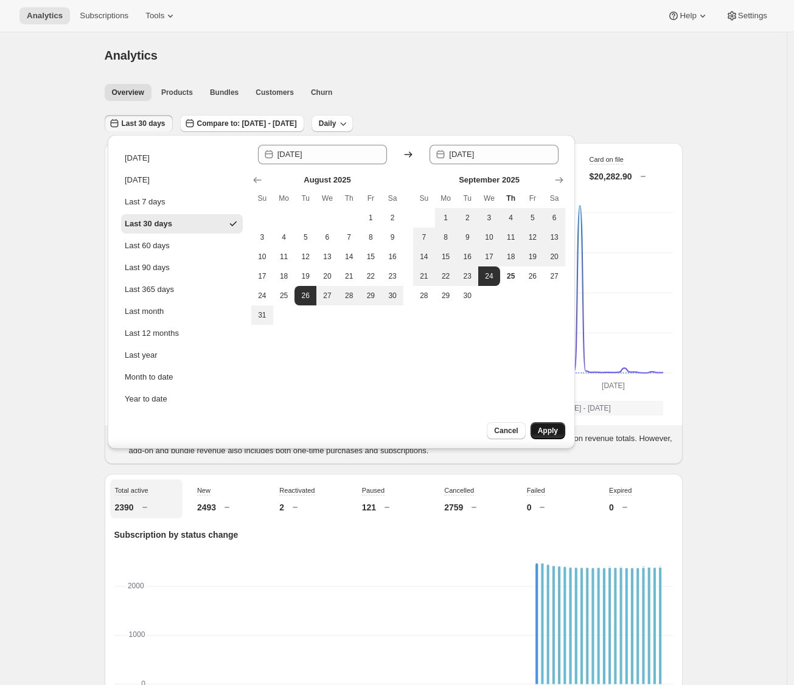
click at [537, 428] on button "Apply" at bounding box center [547, 430] width 35 height 17
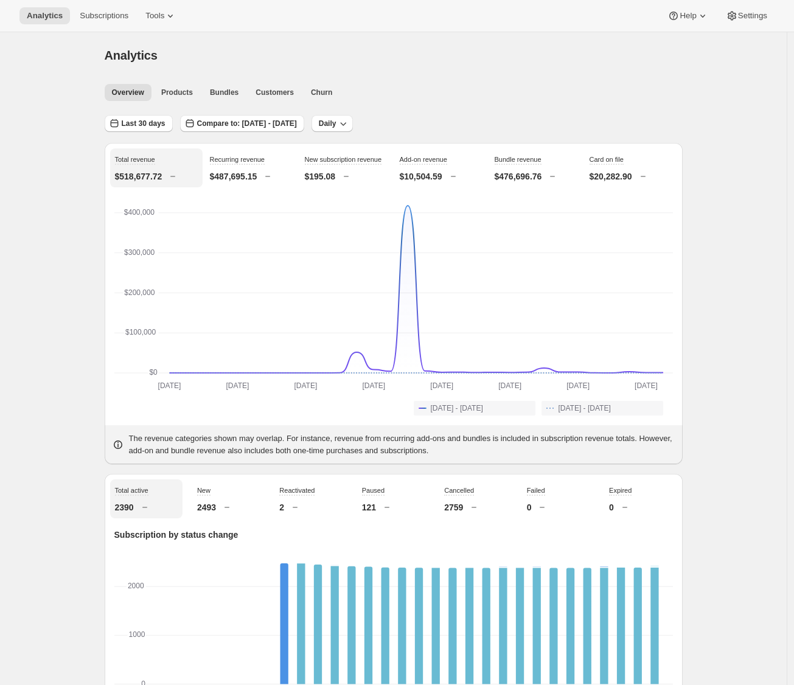
click at [526, 170] on p "$476,696.76" at bounding box center [518, 176] width 47 height 12
click at [232, 170] on p "$487,695.15" at bounding box center [233, 176] width 47 height 12
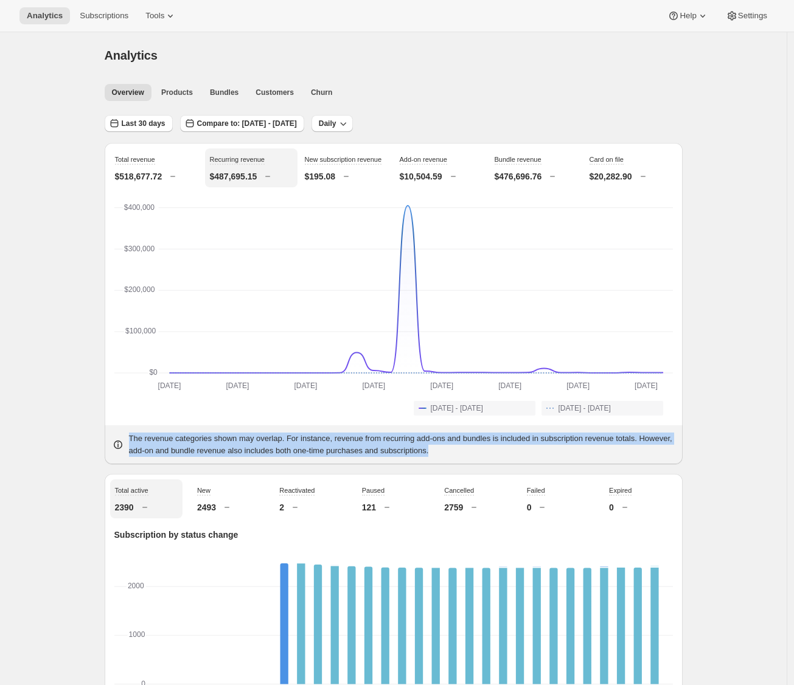
drag, startPoint x: 502, startPoint y: 453, endPoint x: 117, endPoint y: 439, distance: 385.9
click at [117, 439] on div "The revenue categories shown may overlap. For instance, revenue from recurring …" at bounding box center [394, 444] width 578 height 39
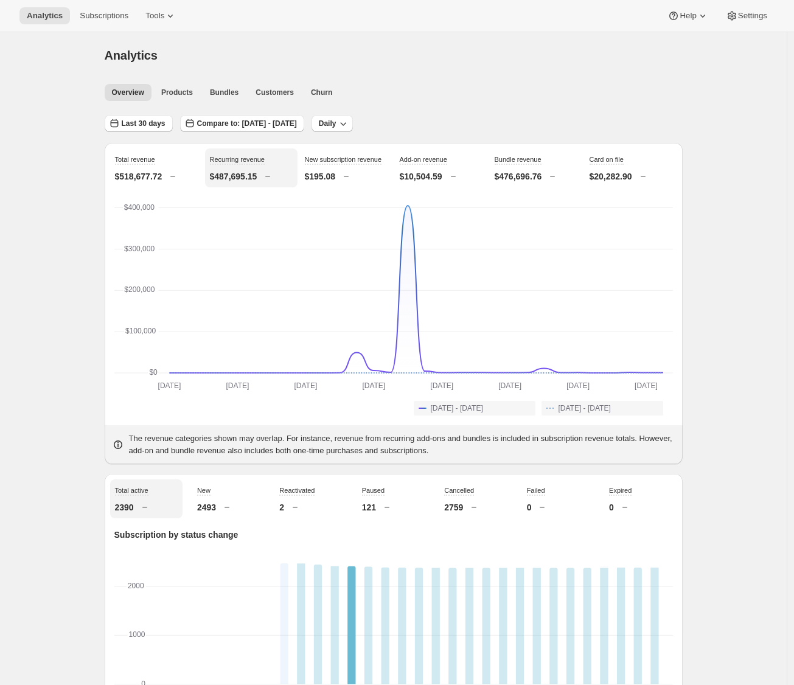
scroll to position [336, 0]
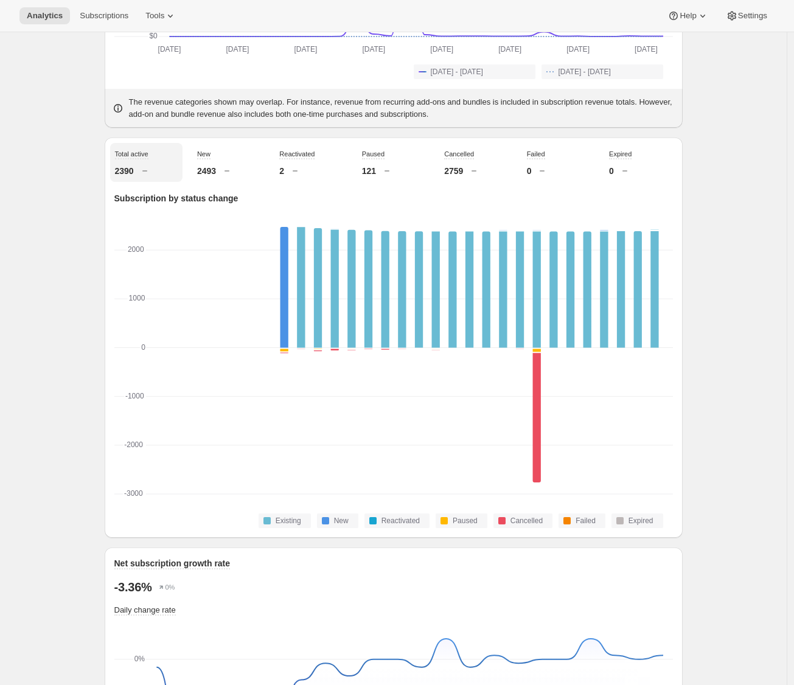
click at [216, 170] on p "2493" at bounding box center [206, 171] width 19 height 12
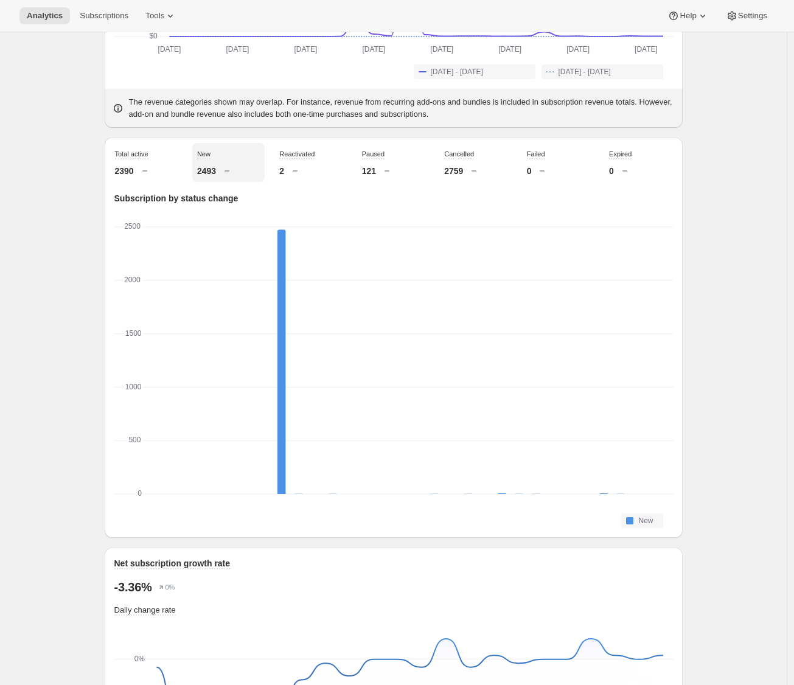
click at [142, 167] on div "2390" at bounding box center [146, 171] width 63 height 12
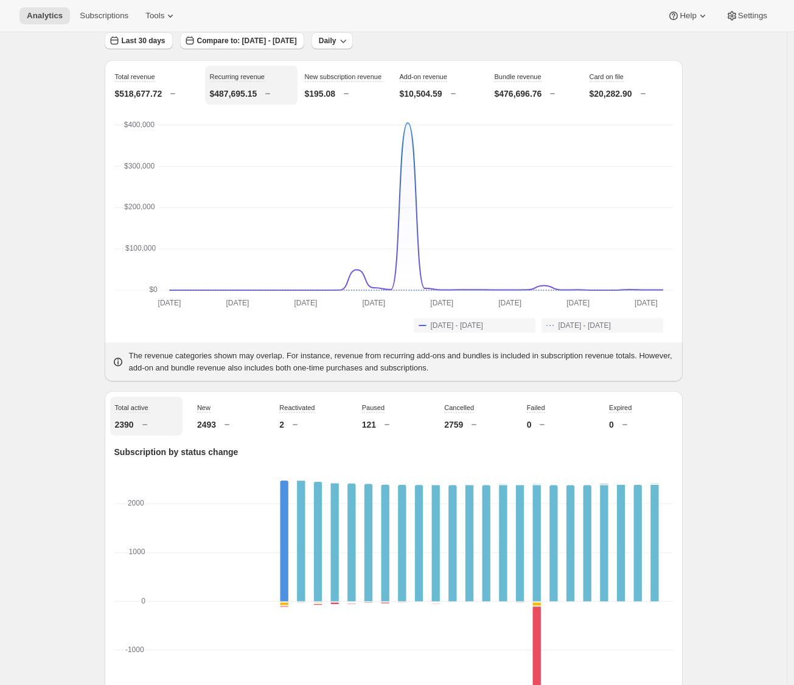
scroll to position [0, 0]
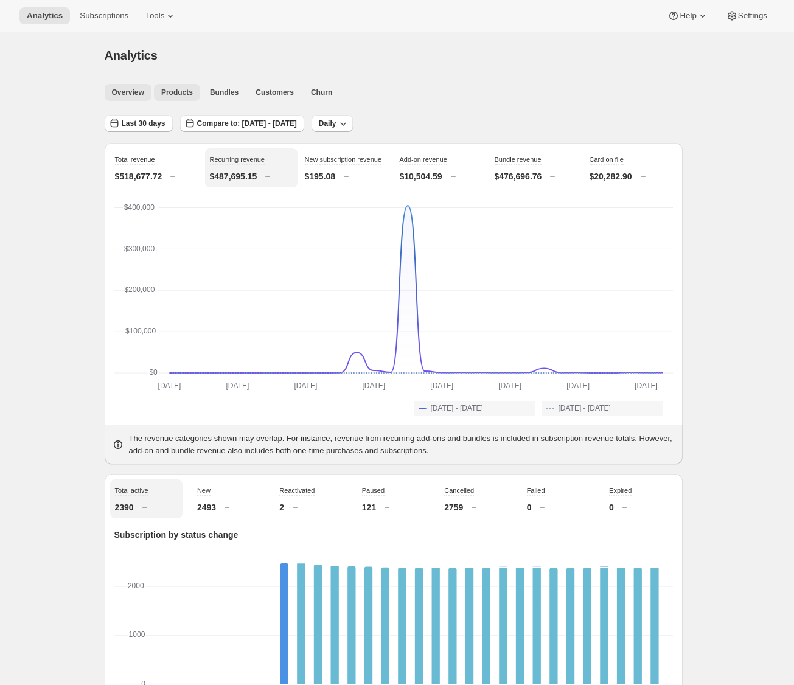
click at [170, 91] on span "Products" at bounding box center [177, 93] width 32 height 10
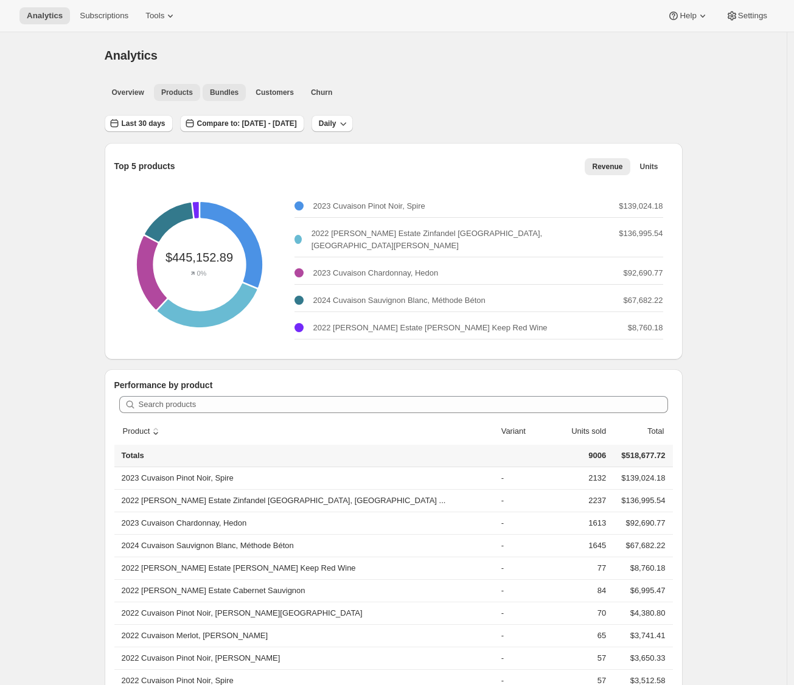
click at [222, 92] on span "Bundles" at bounding box center [224, 93] width 29 height 10
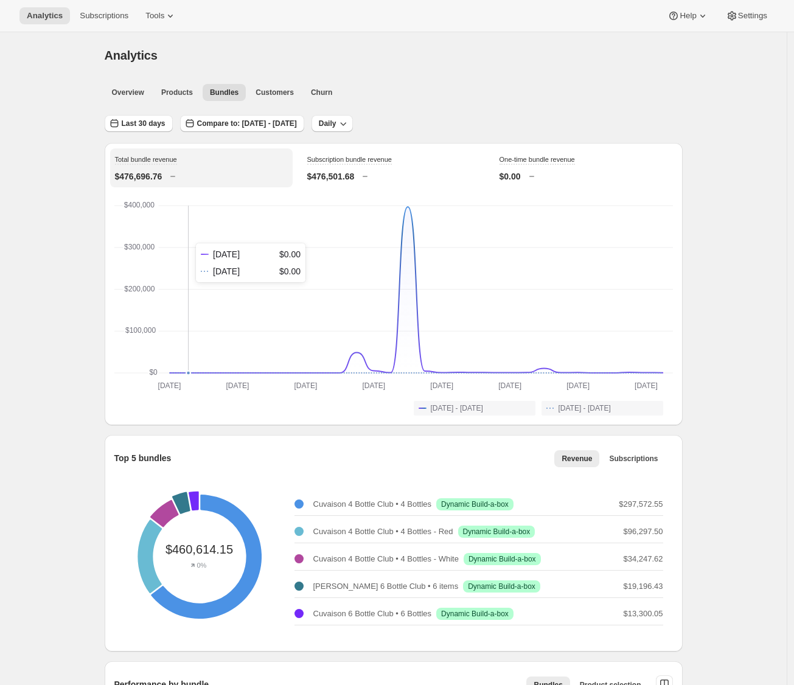
scroll to position [175, 0]
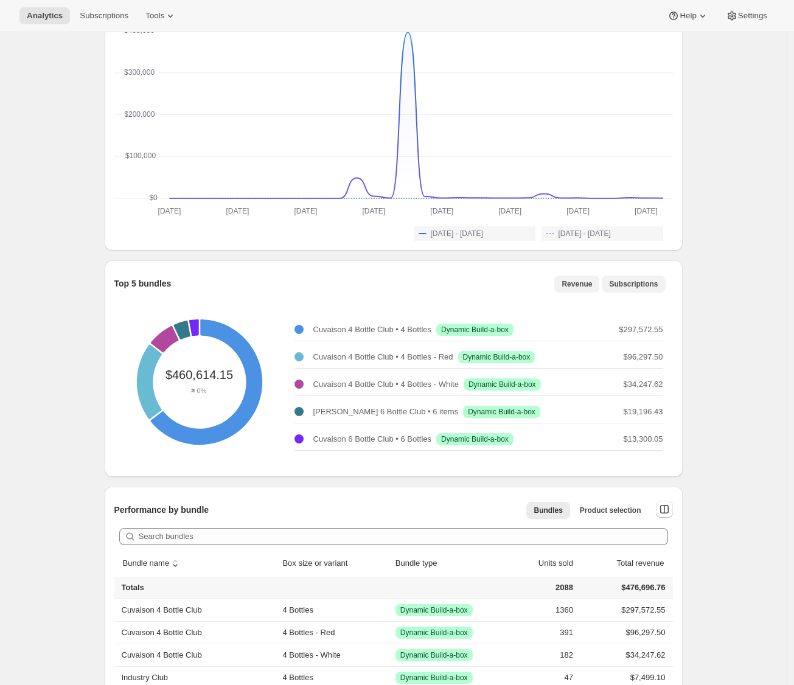
click at [630, 287] on span "Subscriptions" at bounding box center [633, 284] width 49 height 10
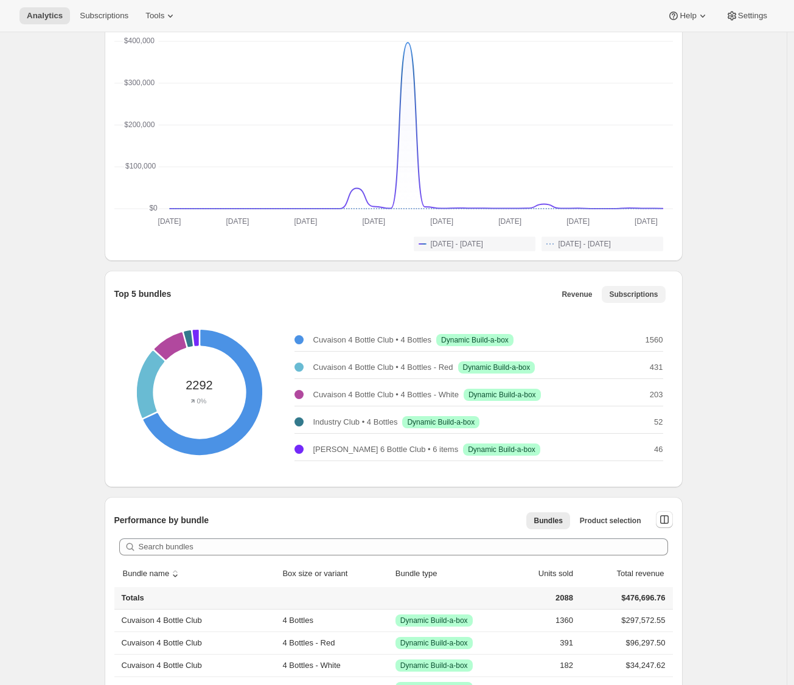
scroll to position [0, 0]
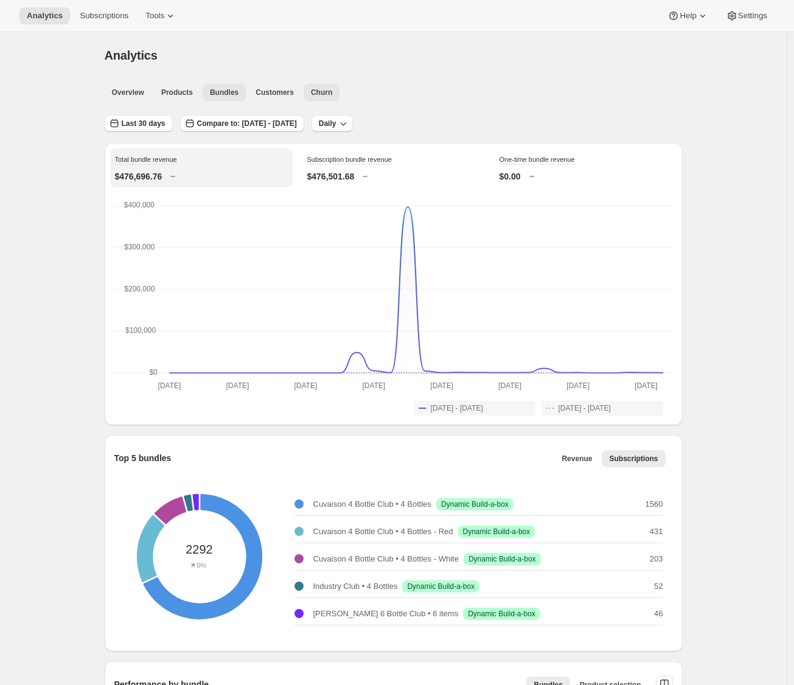
click at [332, 93] on span "Churn" at bounding box center [321, 93] width 21 height 10
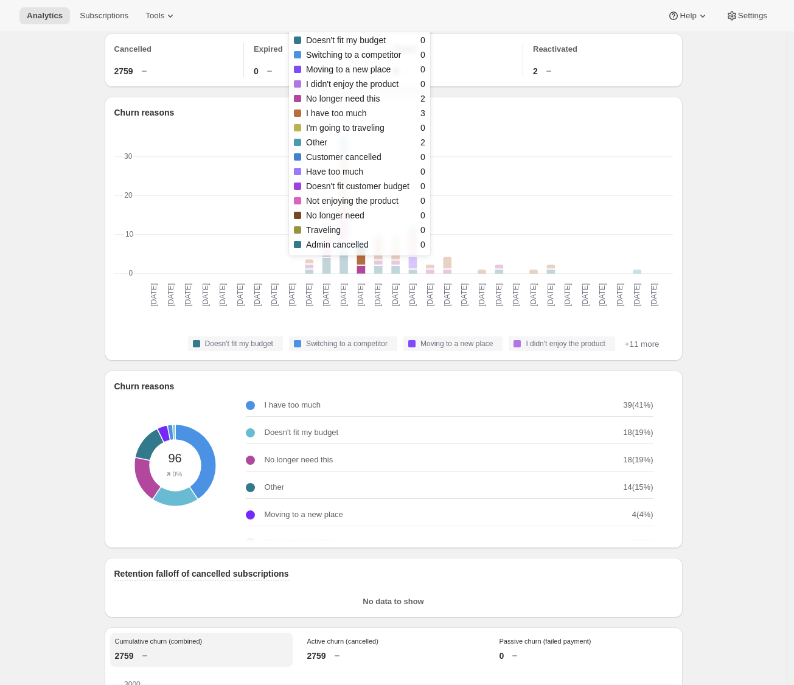
scroll to position [68, 0]
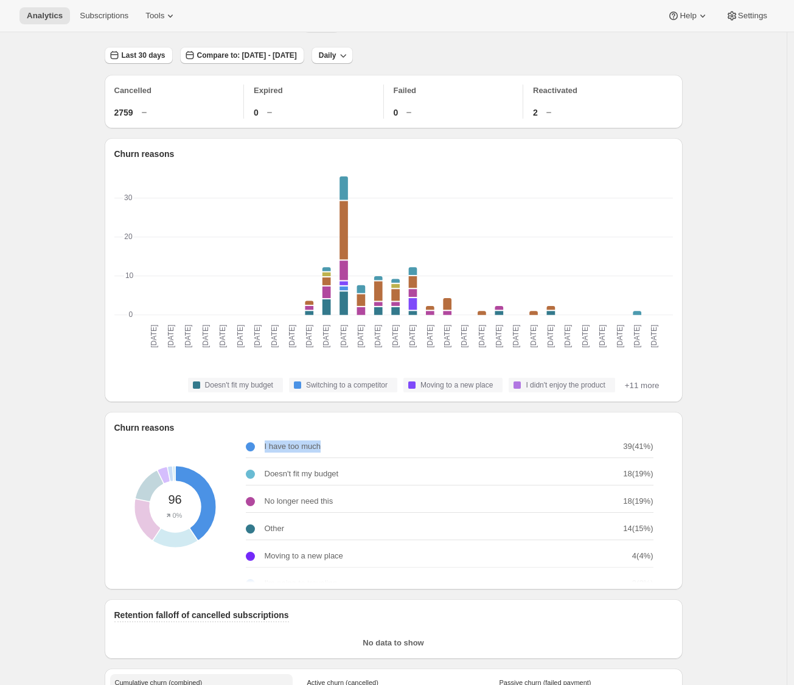
drag, startPoint x: 262, startPoint y: 455, endPoint x: 403, endPoint y: 462, distance: 141.3
click at [403, 458] on div "I have too much 39 ( 41 %)" at bounding box center [450, 447] width 408 height 23
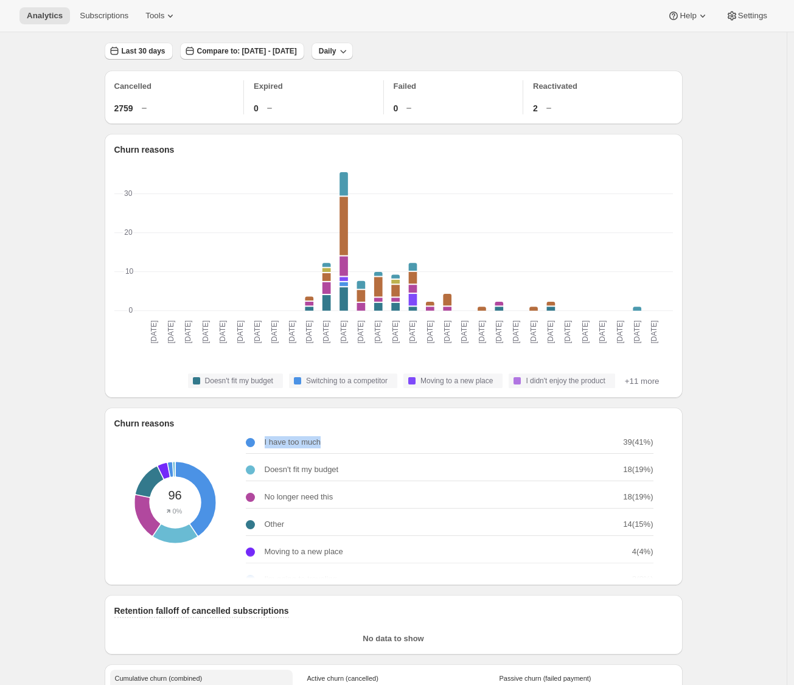
scroll to position [0, 0]
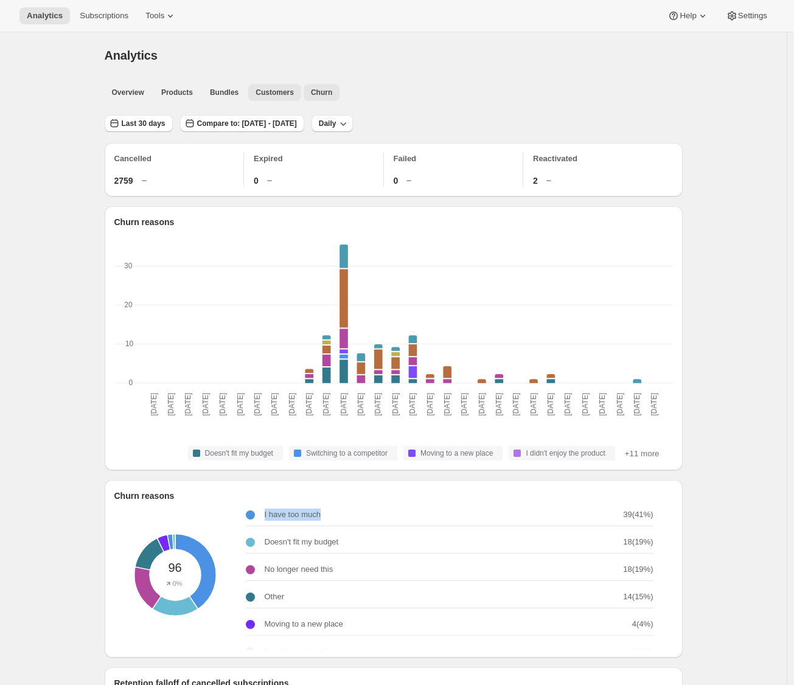
click at [279, 99] on button "Customers" at bounding box center [274, 92] width 53 height 17
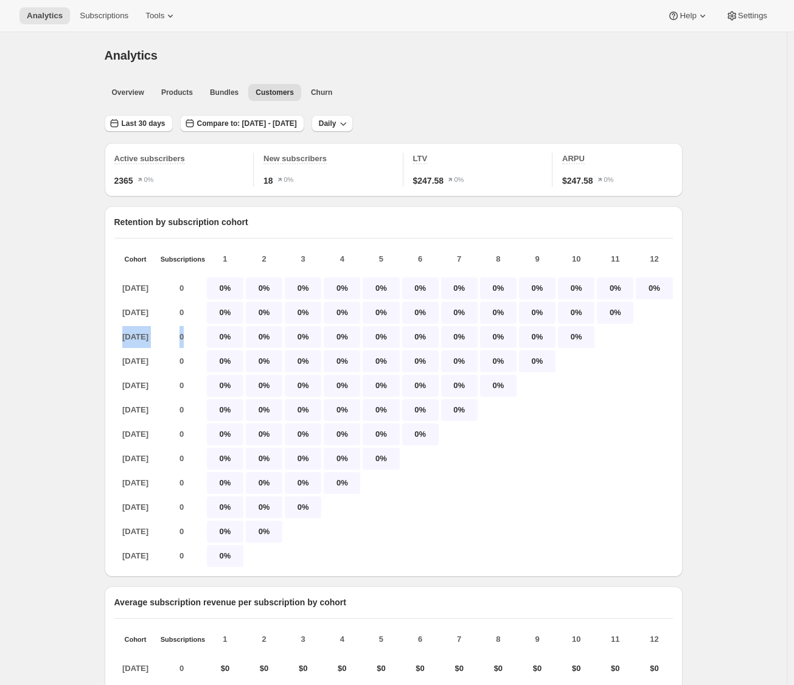
drag, startPoint x: 196, startPoint y: 350, endPoint x: 117, endPoint y: 344, distance: 79.3
click at [117, 344] on div "[DATE] 0 0% 0% 0% 0% 0% 0% 0% 0% 0% 0%" at bounding box center [393, 337] width 558 height 22
drag, startPoint x: 223, startPoint y: 346, endPoint x: 237, endPoint y: 346, distance: 14.0
click at [237, 346] on p "0%" at bounding box center [225, 337] width 36 height 22
click at [229, 345] on p "0%" at bounding box center [225, 337] width 36 height 22
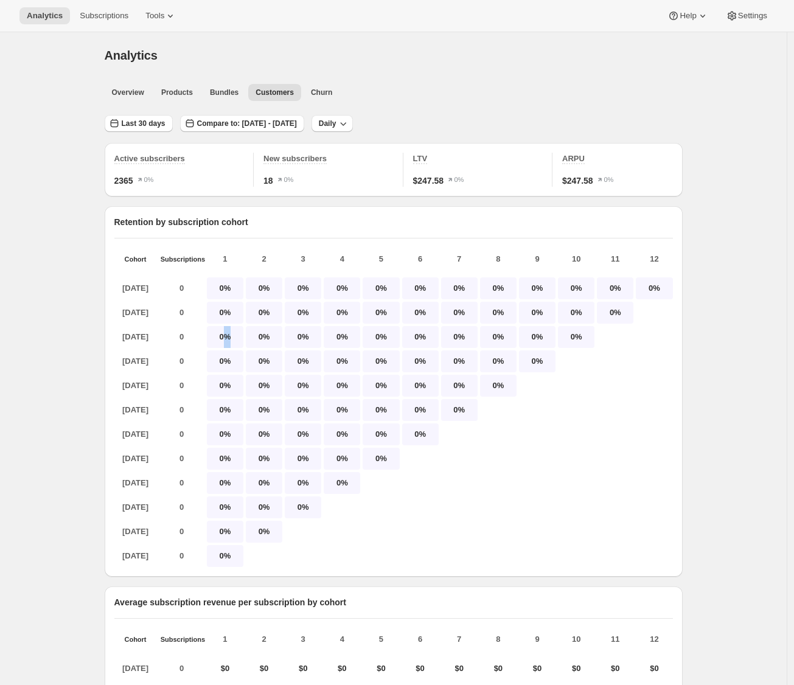
click at [229, 345] on p "0%" at bounding box center [225, 337] width 36 height 22
drag, startPoint x: 224, startPoint y: 346, endPoint x: 238, endPoint y: 346, distance: 14.6
click at [238, 346] on p "0%" at bounding box center [225, 337] width 36 height 22
click at [269, 347] on p "0%" at bounding box center [264, 337] width 36 height 22
click at [308, 348] on p "0%" at bounding box center [303, 337] width 36 height 22
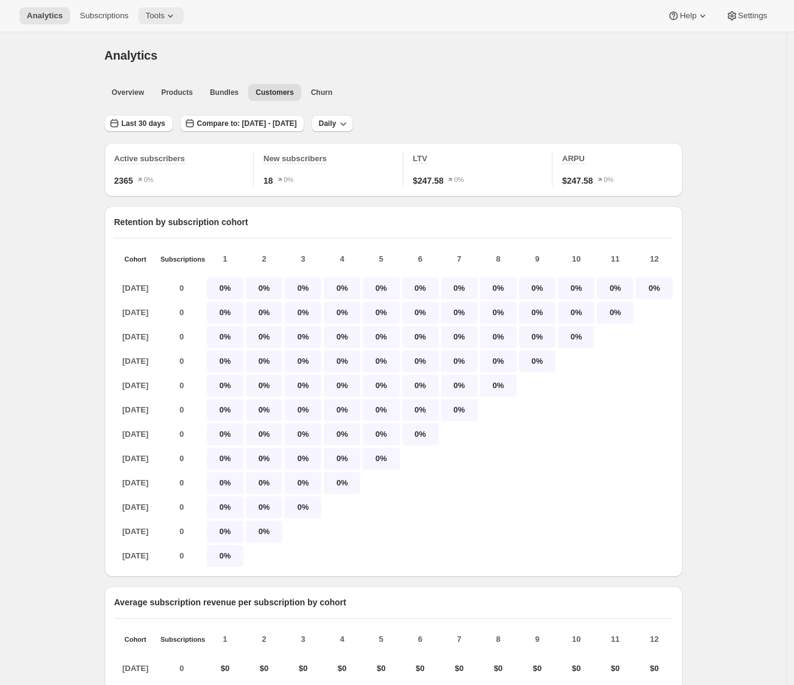
click at [161, 21] on button "Tools" at bounding box center [161, 15] width 46 height 17
